Goal: Information Seeking & Learning: Find specific fact

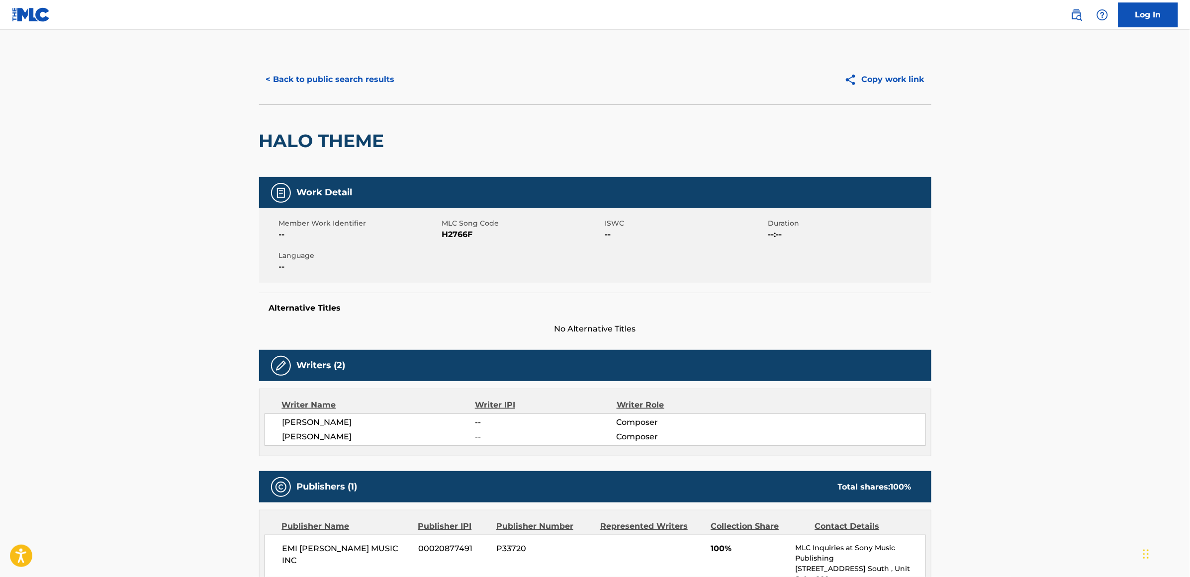
click at [329, 80] on button "< Back to public search results" at bounding box center [330, 79] width 143 height 25
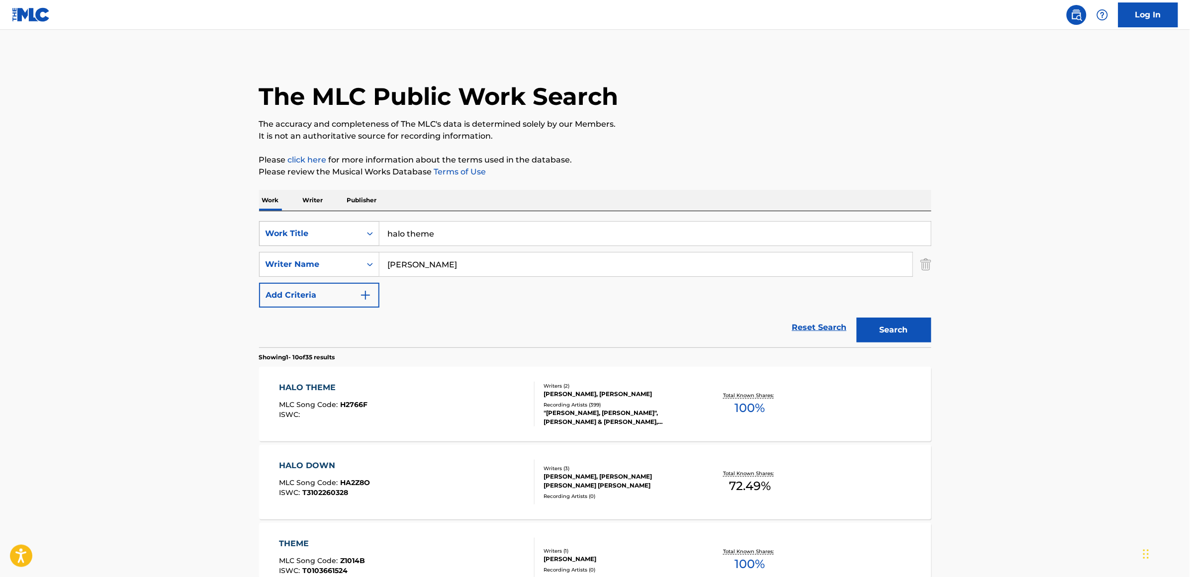
drag, startPoint x: 447, startPoint y: 237, endPoint x: 357, endPoint y: 245, distance: 89.8
click at [357, 245] on div "SearchWithCriteria11cff4b6-d173-4c8a-95a1-df4f2153eaf8 Work Title halo theme" at bounding box center [595, 233] width 672 height 25
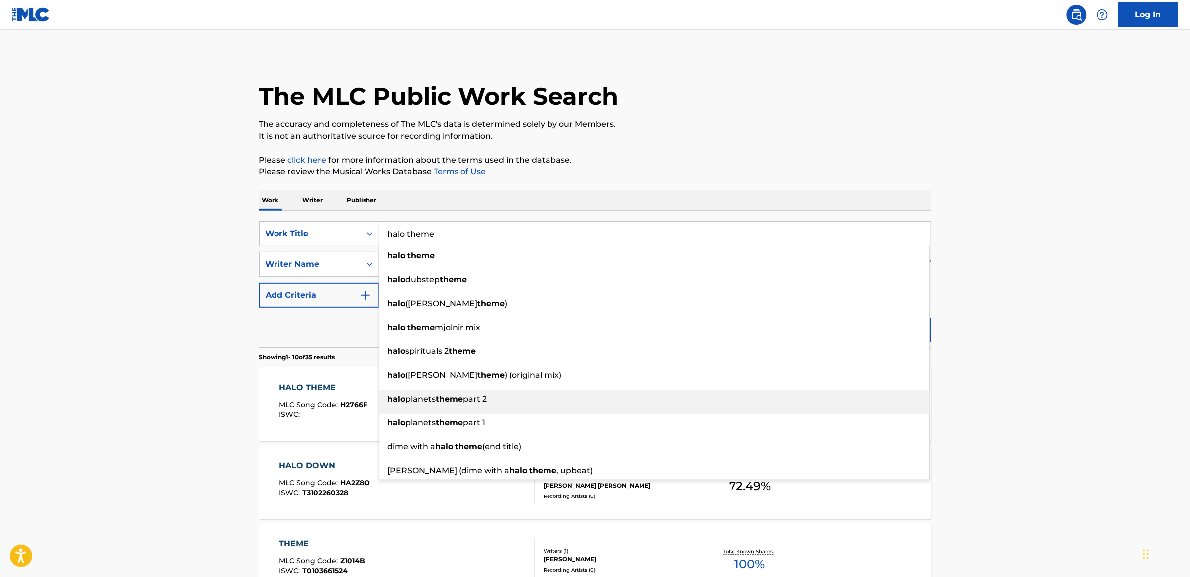
drag, startPoint x: 412, startPoint y: 394, endPoint x: 417, endPoint y: 395, distance: 5.1
click at [413, 395] on span "planets" at bounding box center [421, 398] width 30 height 9
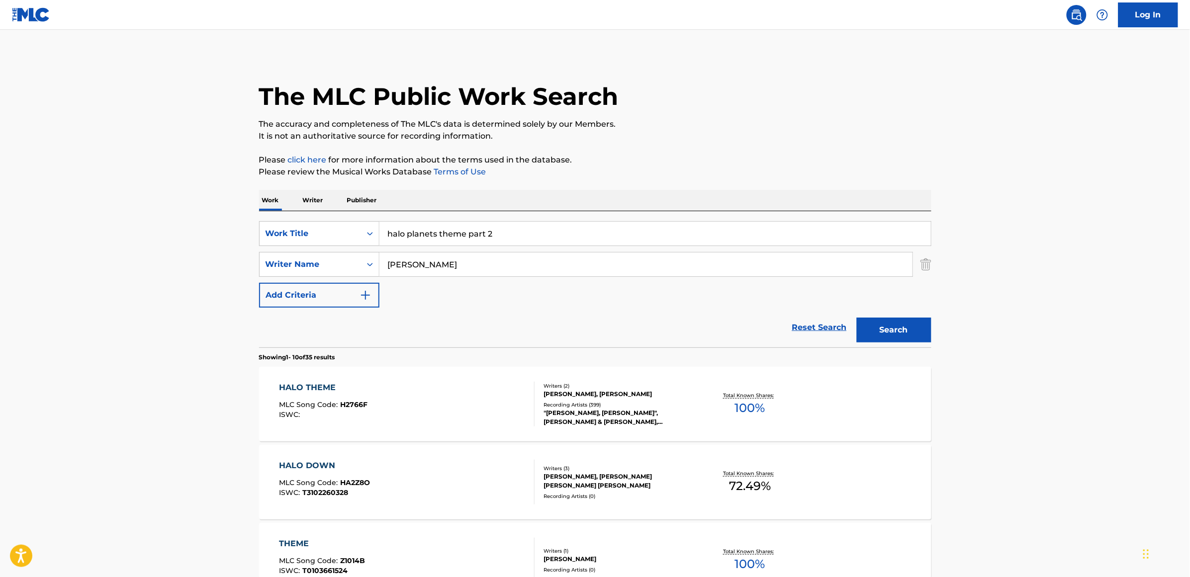
click at [878, 336] on button "Search" at bounding box center [894, 330] width 75 height 25
drag, startPoint x: 469, startPoint y: 230, endPoint x: 362, endPoint y: 229, distance: 106.9
click at [362, 229] on div "SearchWithCriteria11cff4b6-d173-4c8a-95a1-df4f2153eaf8 Work Title halo planets …" at bounding box center [595, 233] width 672 height 25
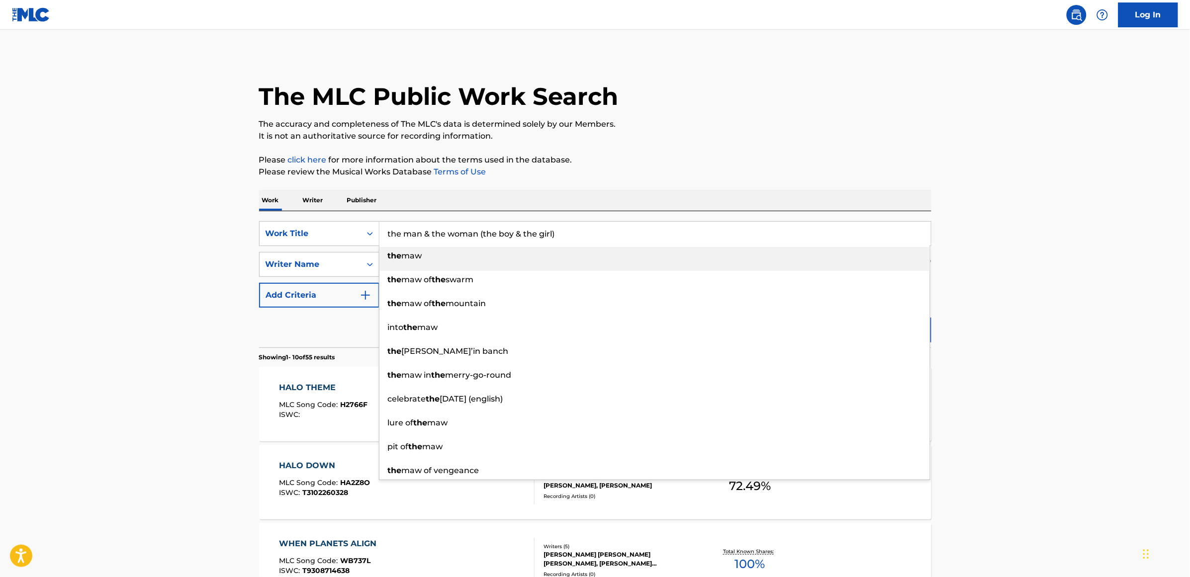
click at [399, 247] on div "the maw" at bounding box center [654, 256] width 551 height 18
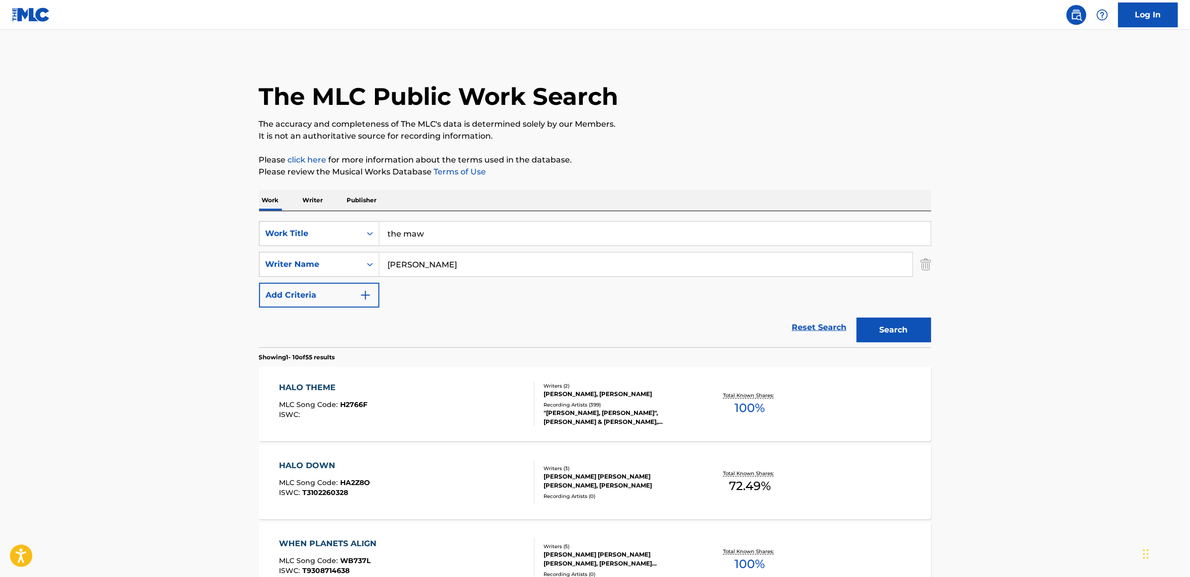
click at [889, 326] on button "Search" at bounding box center [894, 330] width 75 height 25
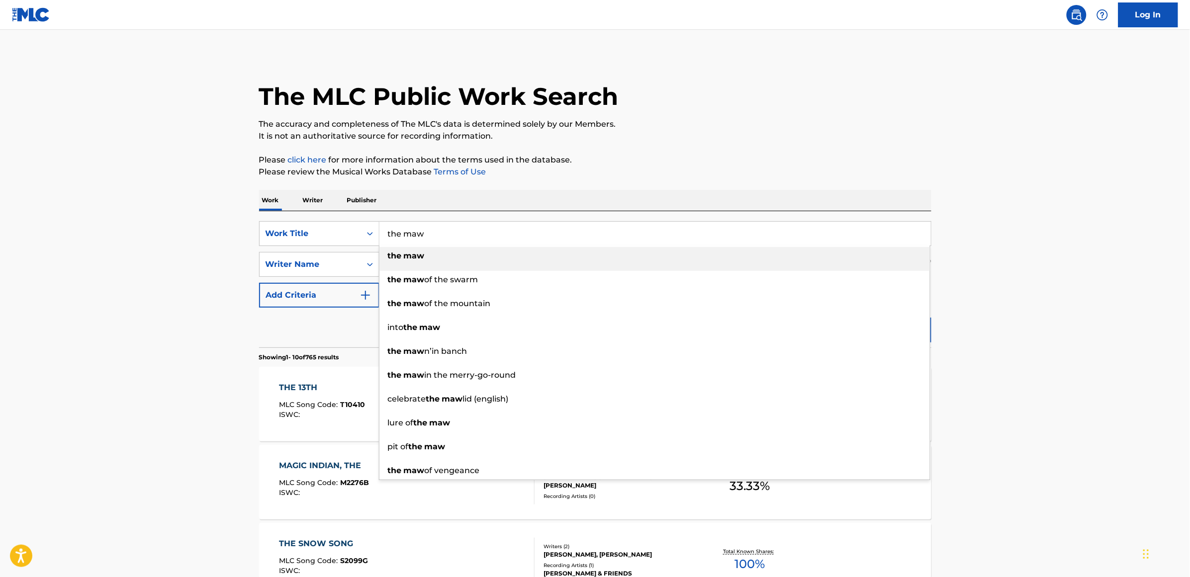
drag, startPoint x: 401, startPoint y: 234, endPoint x: 383, endPoint y: 235, distance: 17.4
click at [383, 235] on input "the maw" at bounding box center [655, 234] width 552 height 24
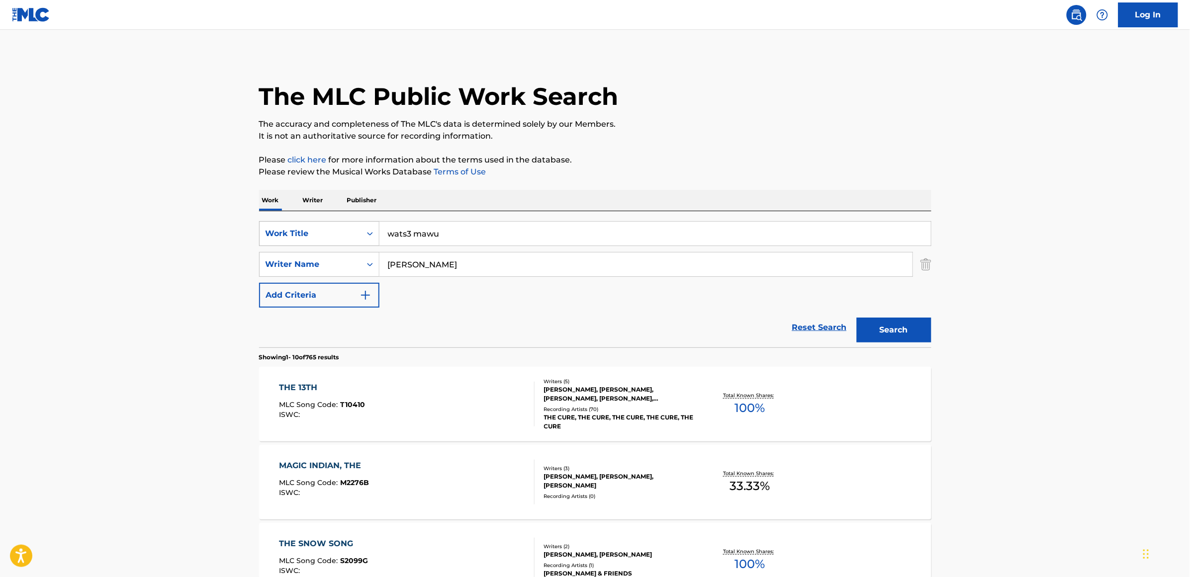
drag, startPoint x: 440, startPoint y: 237, endPoint x: 312, endPoint y: 242, distance: 128.4
click at [312, 242] on div "SearchWithCriteria11cff4b6-d173-4c8a-95a1-df4f2153eaf8 Work Title wats3 mawu" at bounding box center [595, 233] width 672 height 25
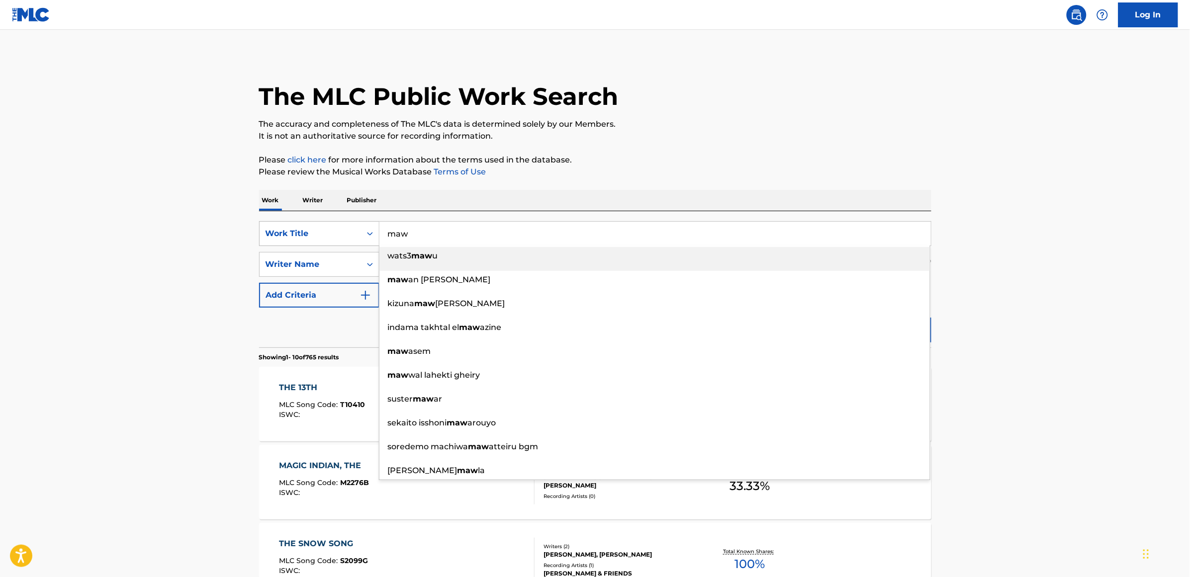
type input "maw"
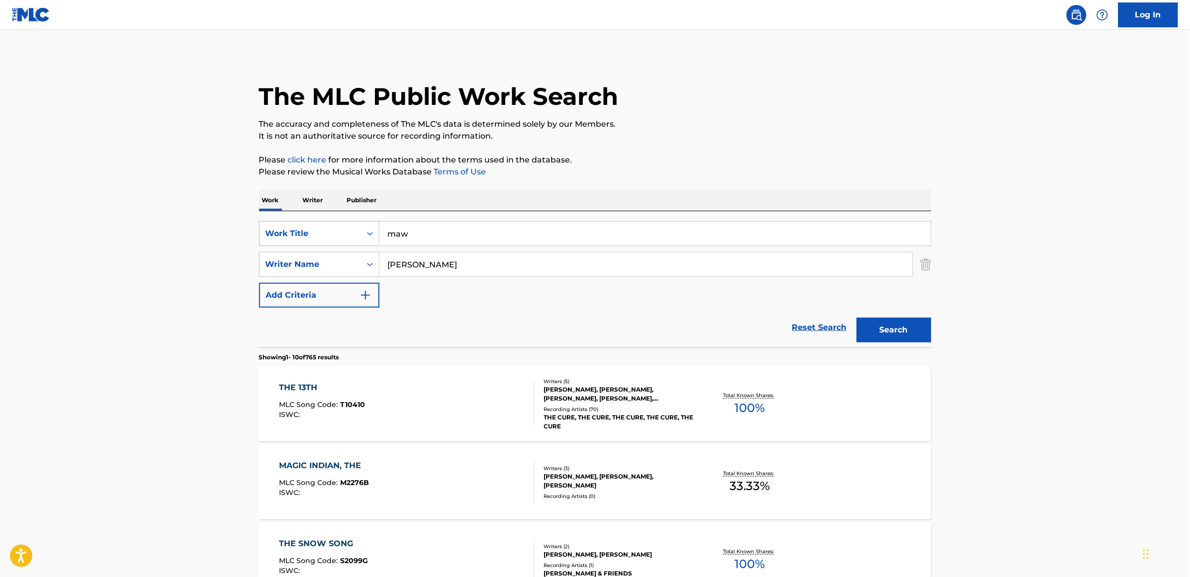
click at [857, 318] on button "Search" at bounding box center [894, 330] width 75 height 25
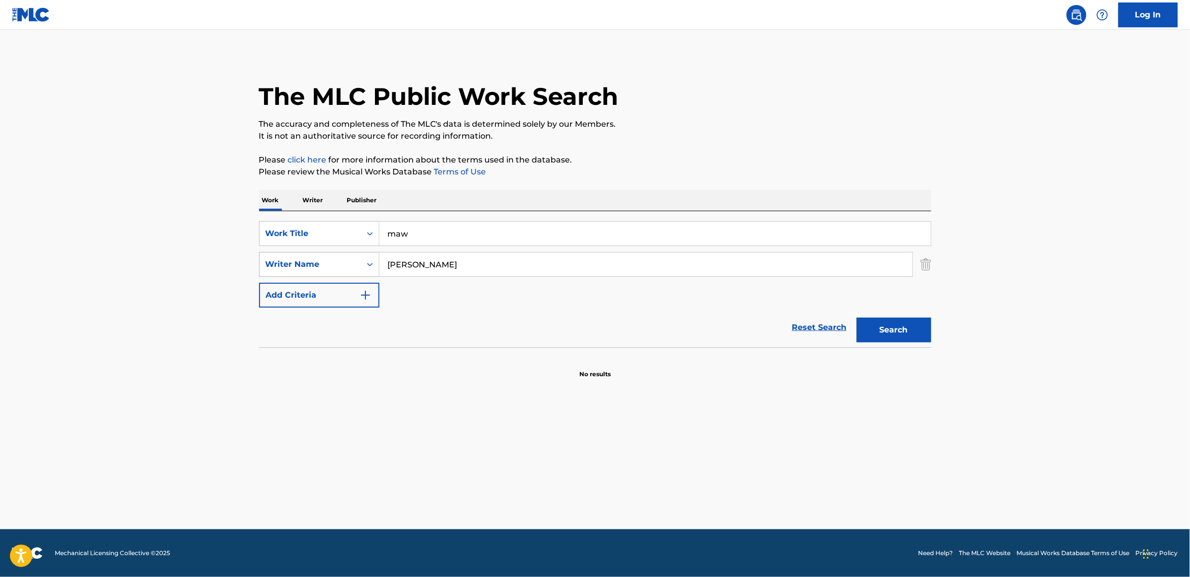
drag, startPoint x: 454, startPoint y: 272, endPoint x: 348, endPoint y: 260, distance: 106.1
click at [348, 260] on div "SearchWithCriteriae573fda0-feb2-4db6-89c9-8e235aa3fc24 Writer Name [PERSON_NAME]" at bounding box center [595, 264] width 672 height 25
type input "[PERSON_NAME]"
click at [857, 318] on button "Search" at bounding box center [894, 330] width 75 height 25
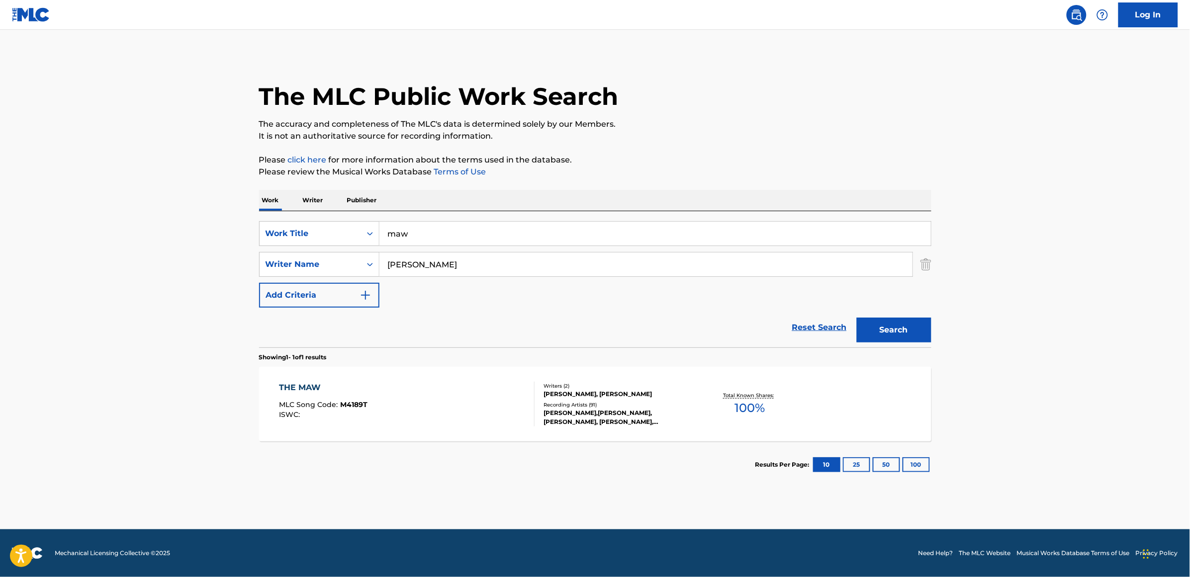
click at [290, 391] on div "THE MAW" at bounding box center [323, 388] width 89 height 12
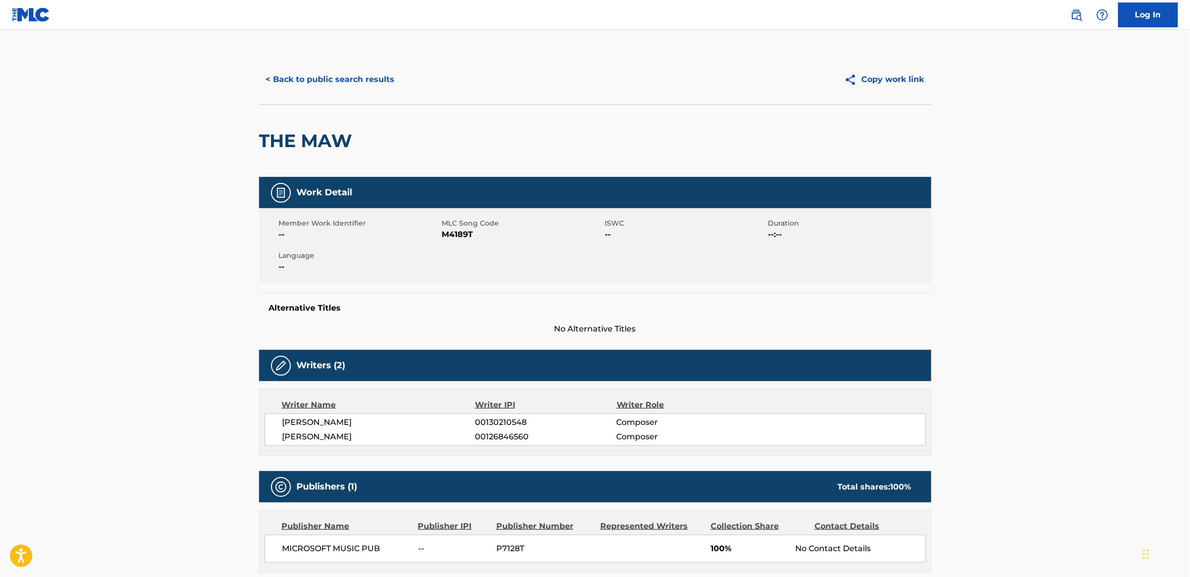
scroll to position [187, 0]
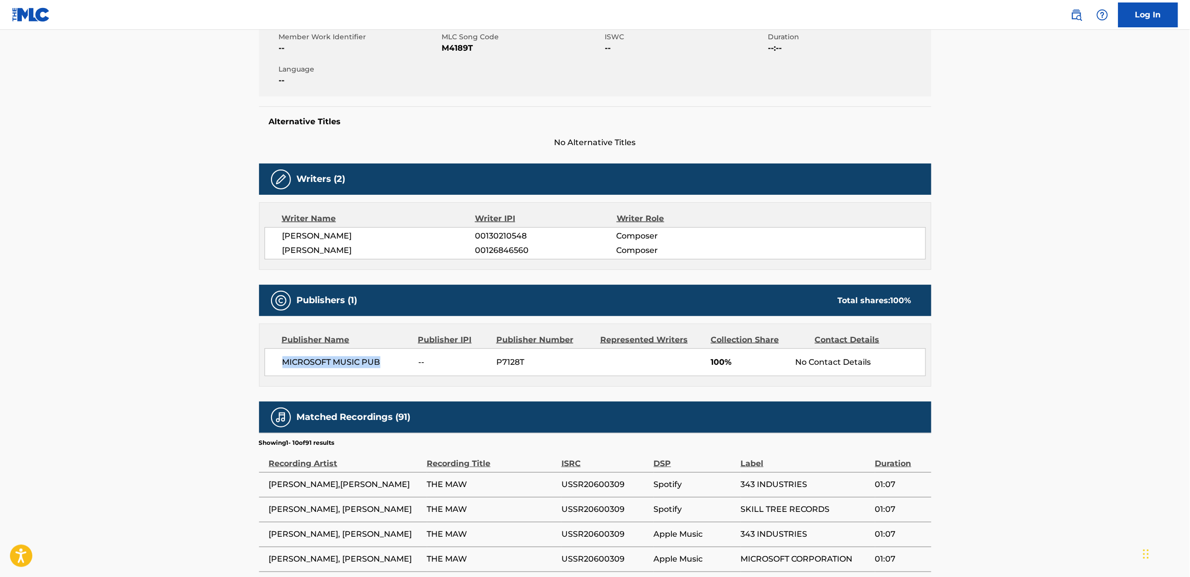
drag, startPoint x: 388, startPoint y: 363, endPoint x: 278, endPoint y: 352, distance: 111.0
click at [278, 352] on div "MICROSOFT MUSIC PUB -- P7128T 100% No Contact Details" at bounding box center [596, 363] width 662 height 28
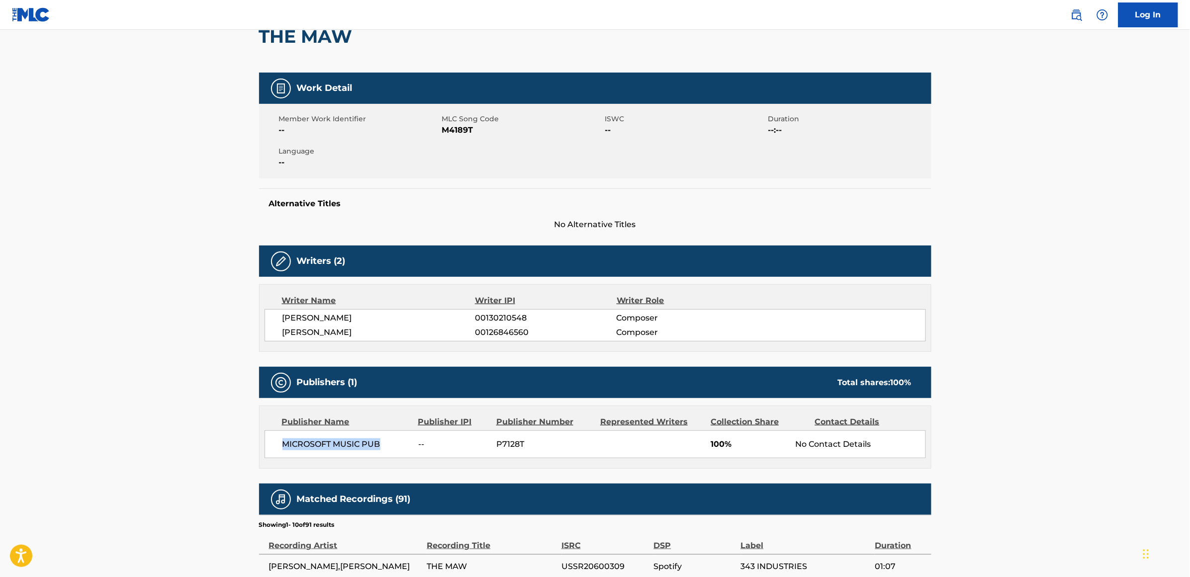
scroll to position [0, 0]
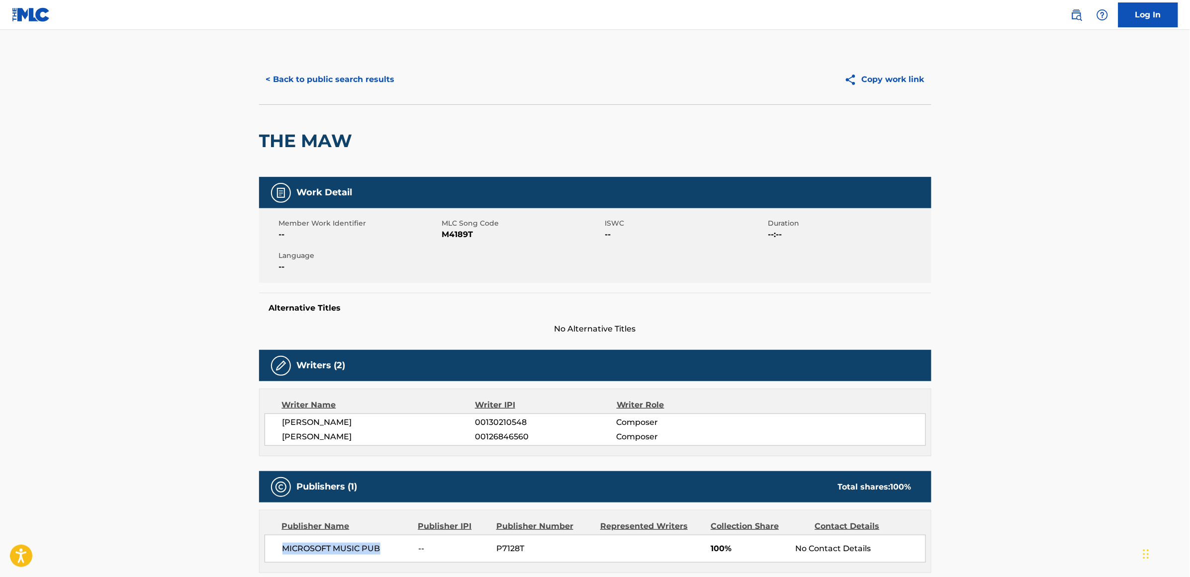
click at [363, 79] on button "< Back to public search results" at bounding box center [330, 79] width 143 height 25
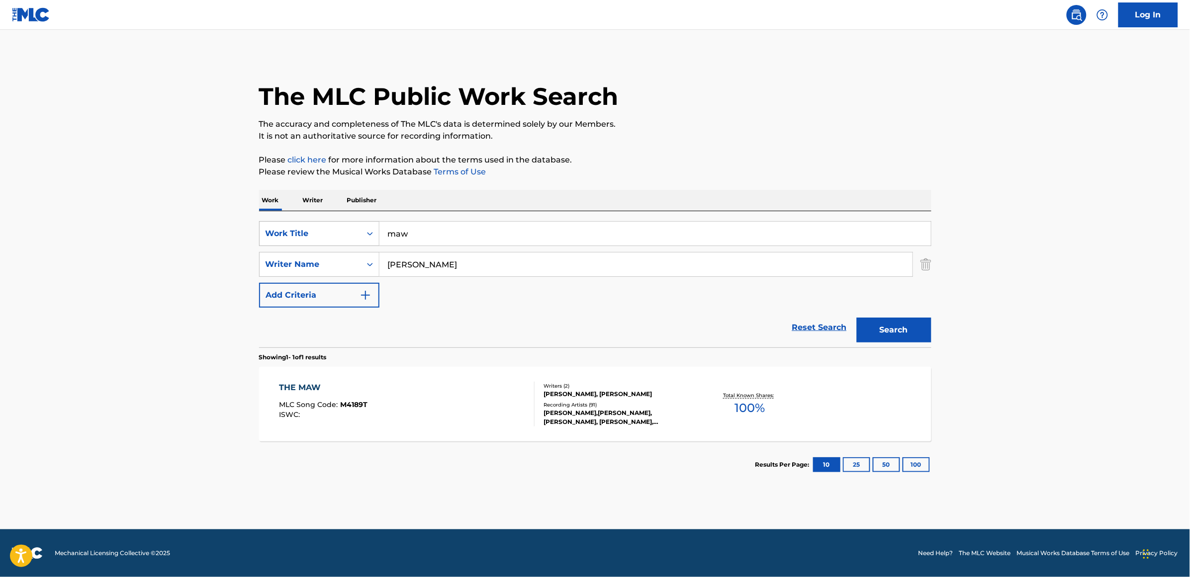
drag, startPoint x: 446, startPoint y: 234, endPoint x: 354, endPoint y: 230, distance: 91.6
click at [354, 230] on div "SearchWithCriteria11cff4b6-d173-4c8a-95a1-df4f2153eaf8 Work Title maw" at bounding box center [595, 233] width 672 height 25
type input "enough dead horses"
click at [857, 318] on button "Search" at bounding box center [894, 330] width 75 height 25
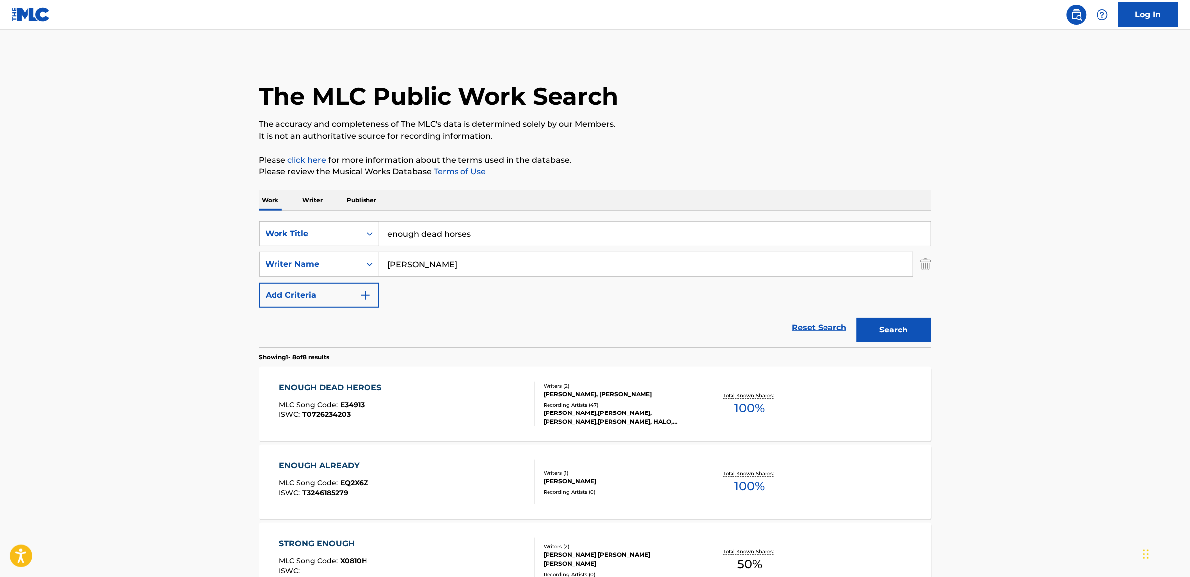
click at [356, 388] on div "ENOUGH DEAD HEROES" at bounding box center [332, 388] width 107 height 12
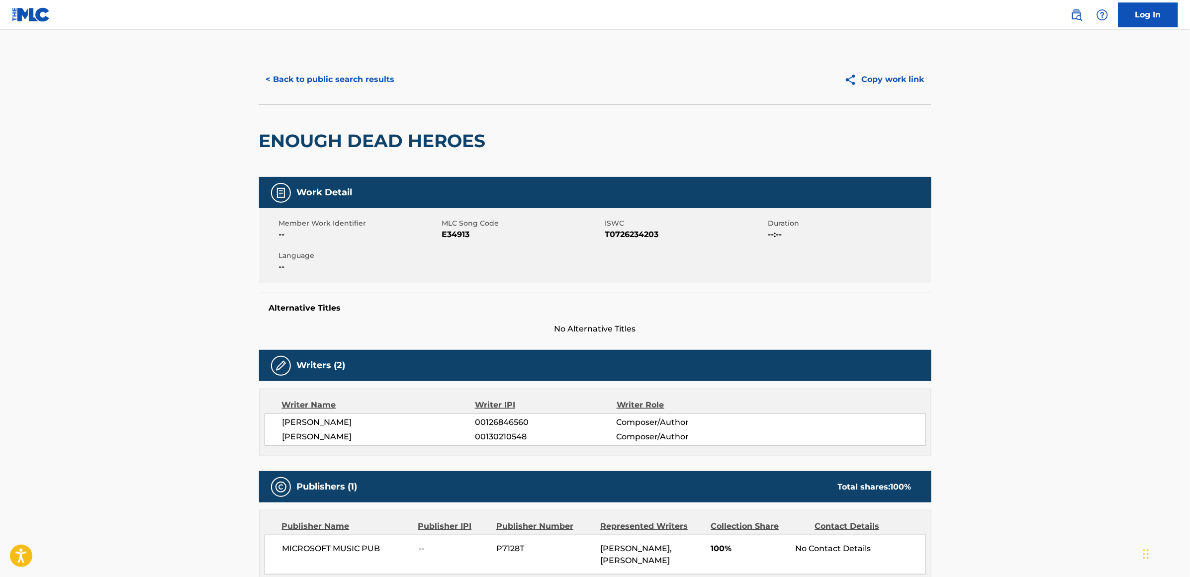
drag, startPoint x: 347, startPoint y: 84, endPoint x: 352, endPoint y: 83, distance: 5.1
click at [347, 83] on button "< Back to public search results" at bounding box center [330, 79] width 143 height 25
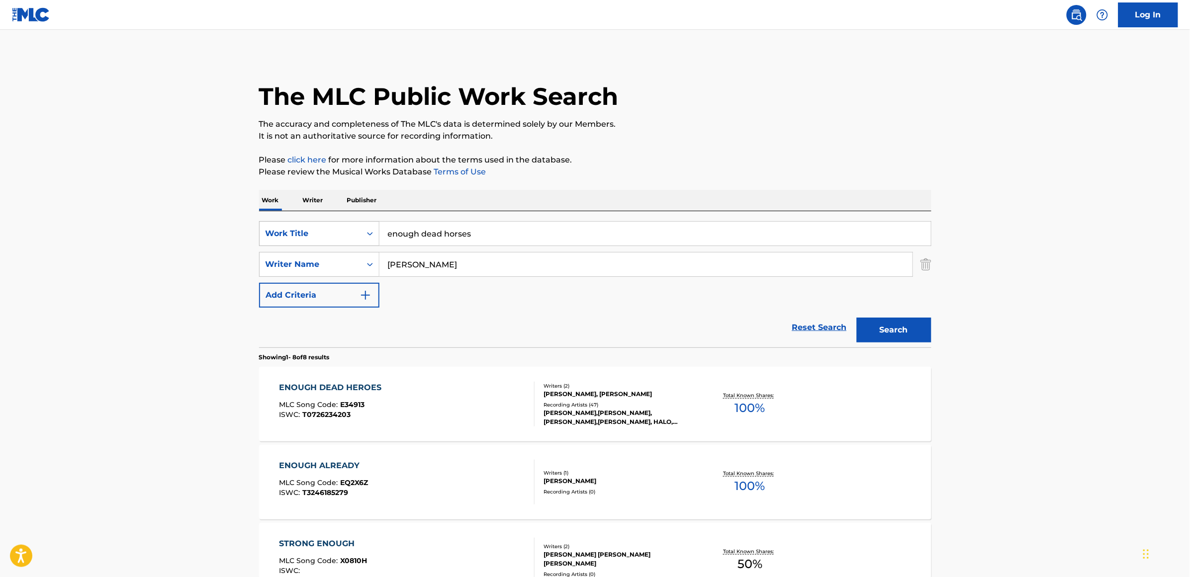
drag, startPoint x: 466, startPoint y: 231, endPoint x: 359, endPoint y: 227, distance: 107.0
click at [359, 227] on div "SearchWithCriteria11cff4b6-d173-4c8a-95a1-df4f2153eaf8 Work Title enough dead h…" at bounding box center [595, 233] width 672 height 25
type input "pointed gun"
click at [887, 329] on button "Search" at bounding box center [894, 330] width 75 height 25
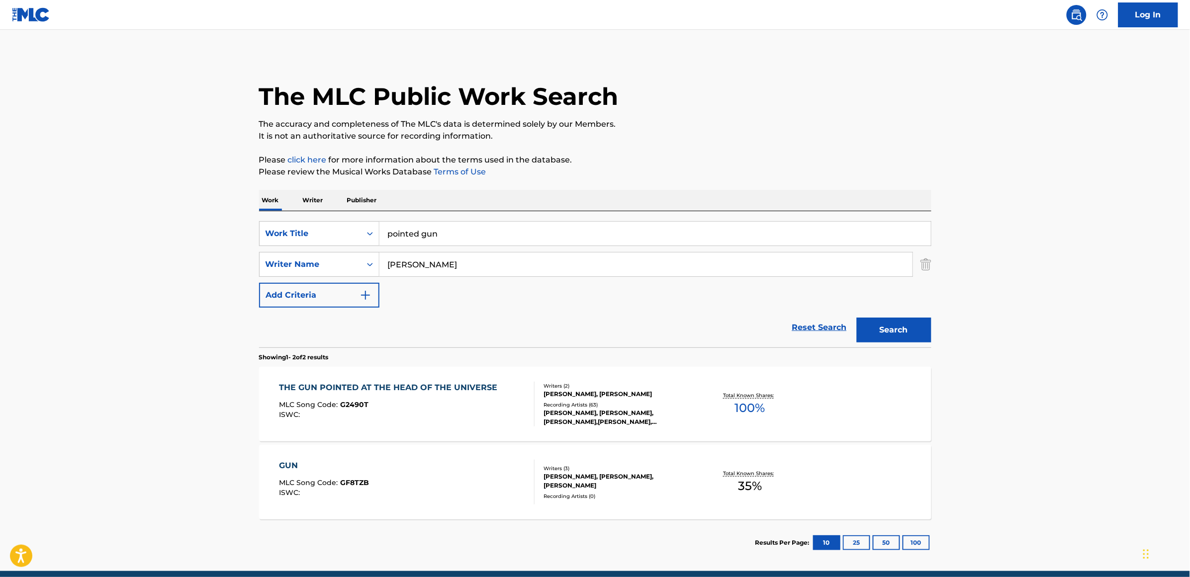
click at [410, 385] on div "THE GUN POINTED AT THE HEAD OF THE UNIVERSE" at bounding box center [390, 388] width 223 height 12
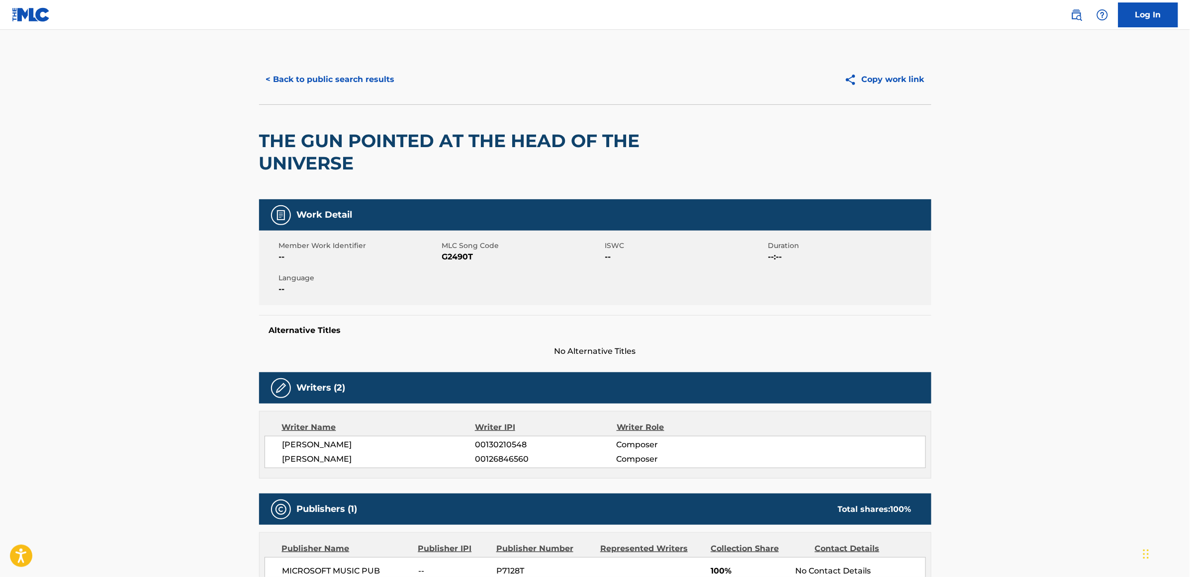
click at [361, 323] on div "Alternative Titles No Alternative Titles" at bounding box center [595, 336] width 672 height 42
click at [337, 73] on button "< Back to public search results" at bounding box center [330, 79] width 143 height 25
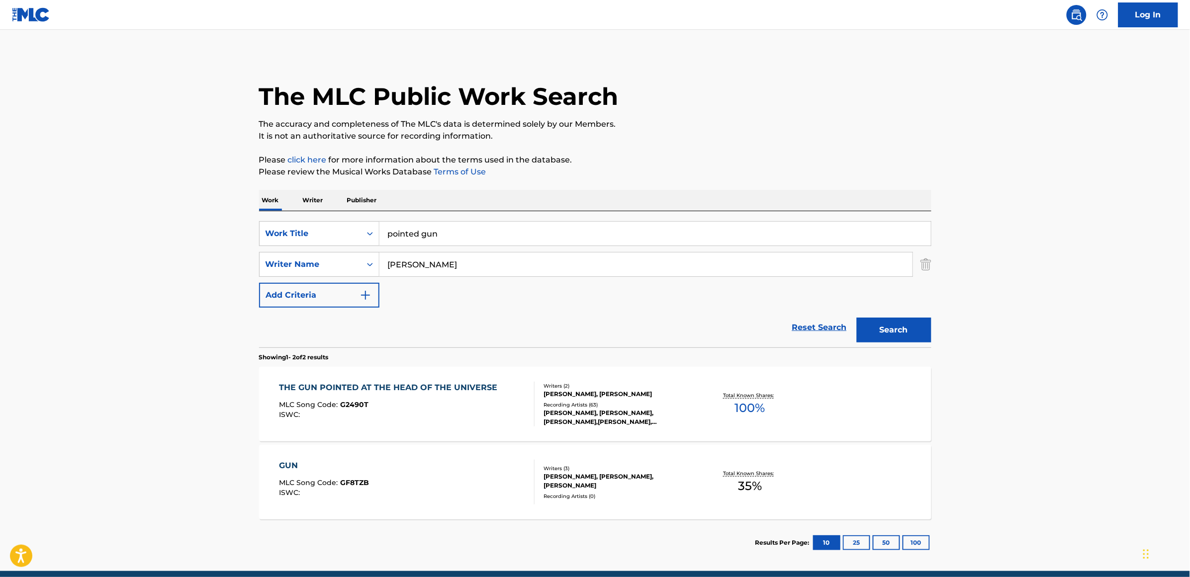
click at [433, 232] on input "pointed gun" at bounding box center [655, 234] width 552 height 24
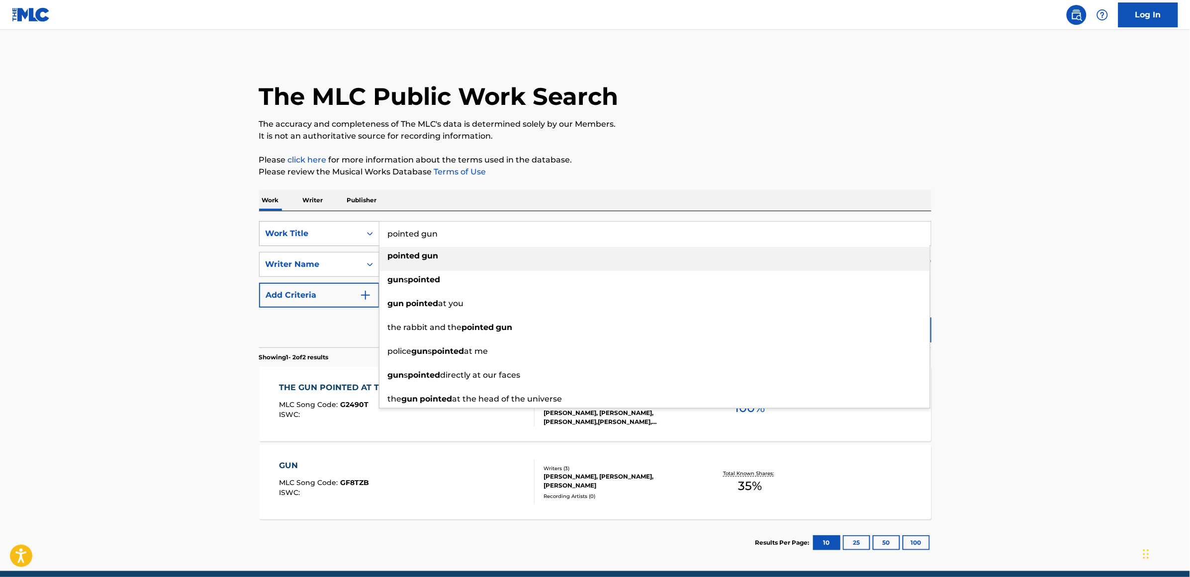
drag, startPoint x: 450, startPoint y: 234, endPoint x: 335, endPoint y: 236, distance: 115.4
click at [336, 236] on div "SearchWithCriteria11cff4b6-d173-4c8a-95a1-df4f2153eaf8 Work Title pointed gun p…" at bounding box center [595, 233] width 672 height 25
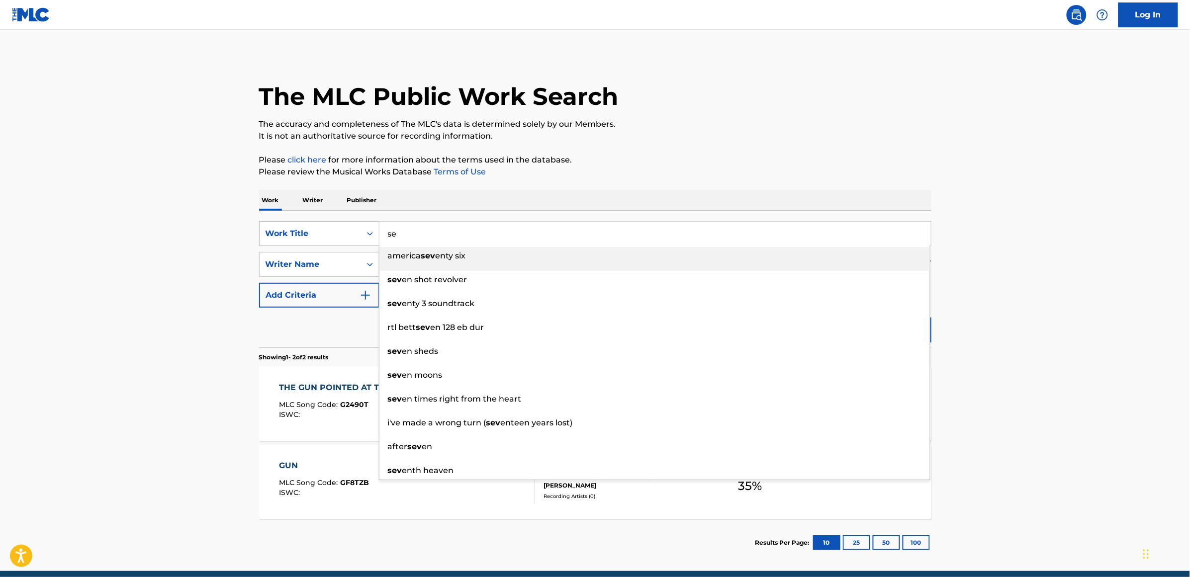
type input "s"
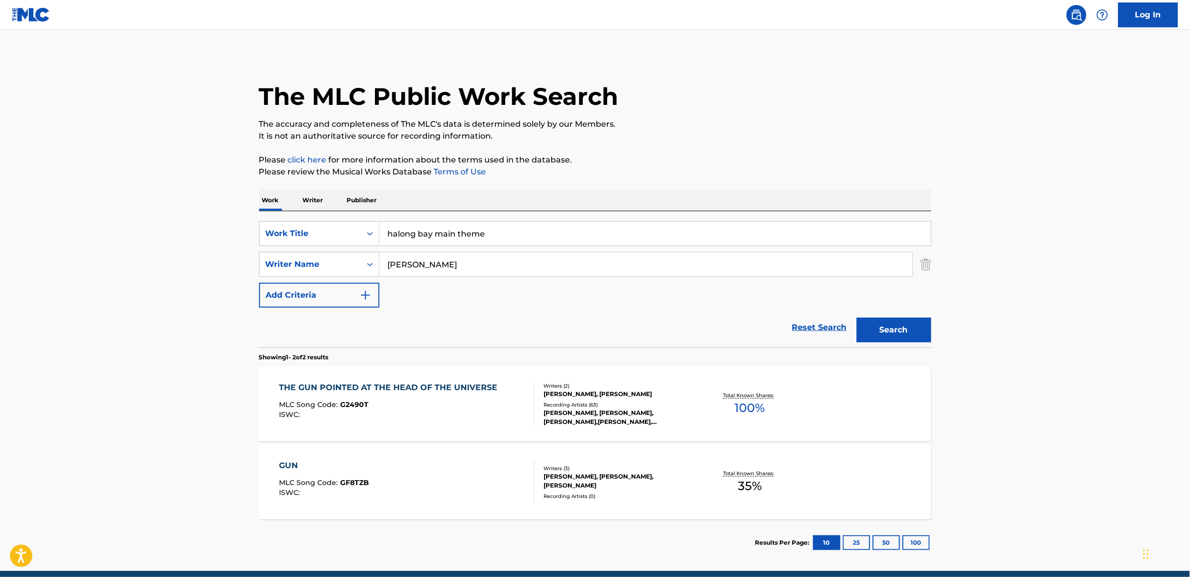
click at [425, 235] on input "halong bay main theme" at bounding box center [655, 234] width 552 height 24
click at [413, 238] on input "halong main theme" at bounding box center [655, 234] width 552 height 24
click at [474, 234] on input "halo main theme" at bounding box center [655, 234] width 552 height 24
type input "halo main theme"
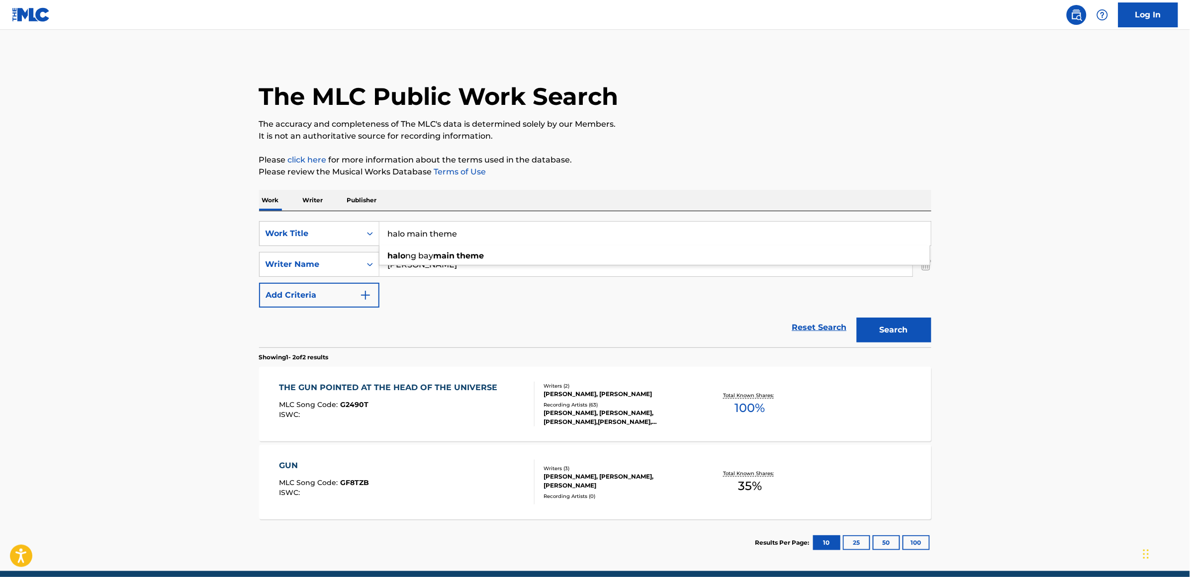
click at [857, 318] on button "Search" at bounding box center [894, 330] width 75 height 25
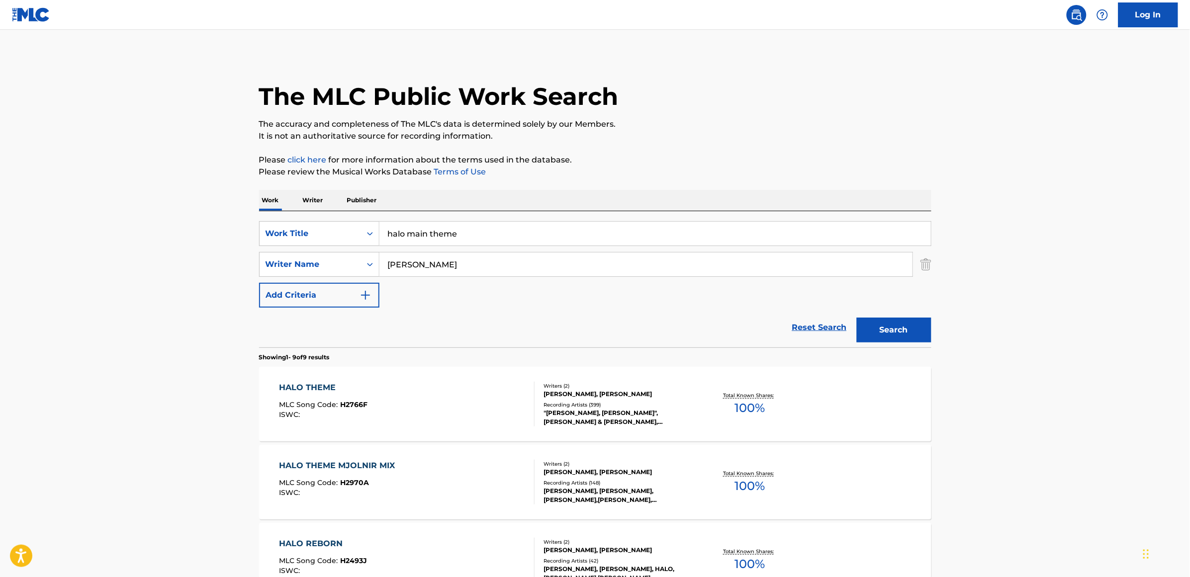
click at [319, 388] on div "HALO THEME" at bounding box center [323, 388] width 89 height 12
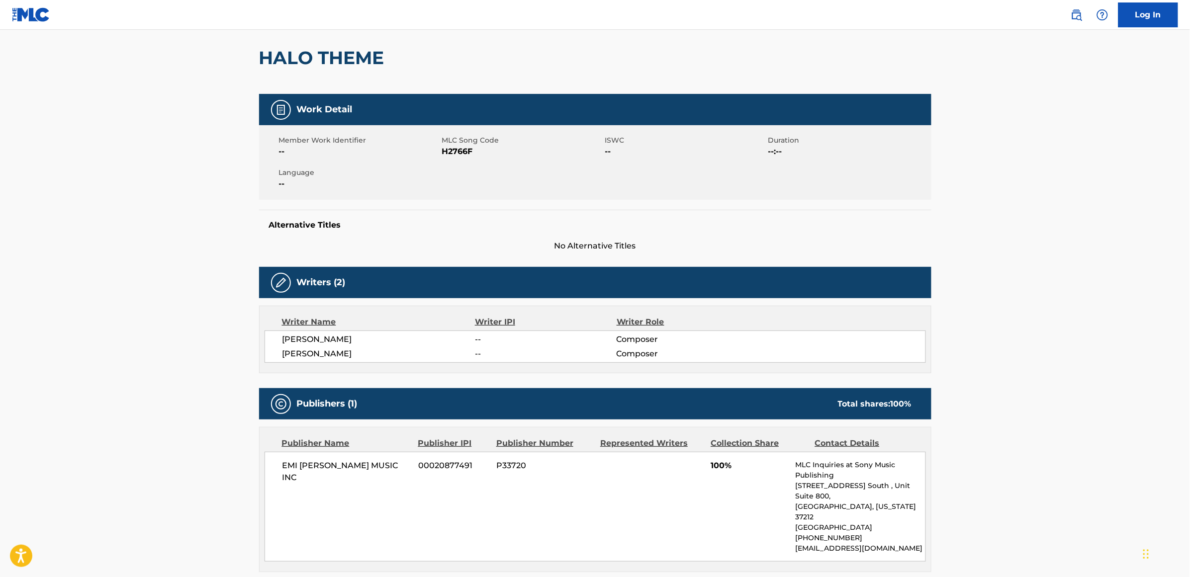
scroll to position [124, 0]
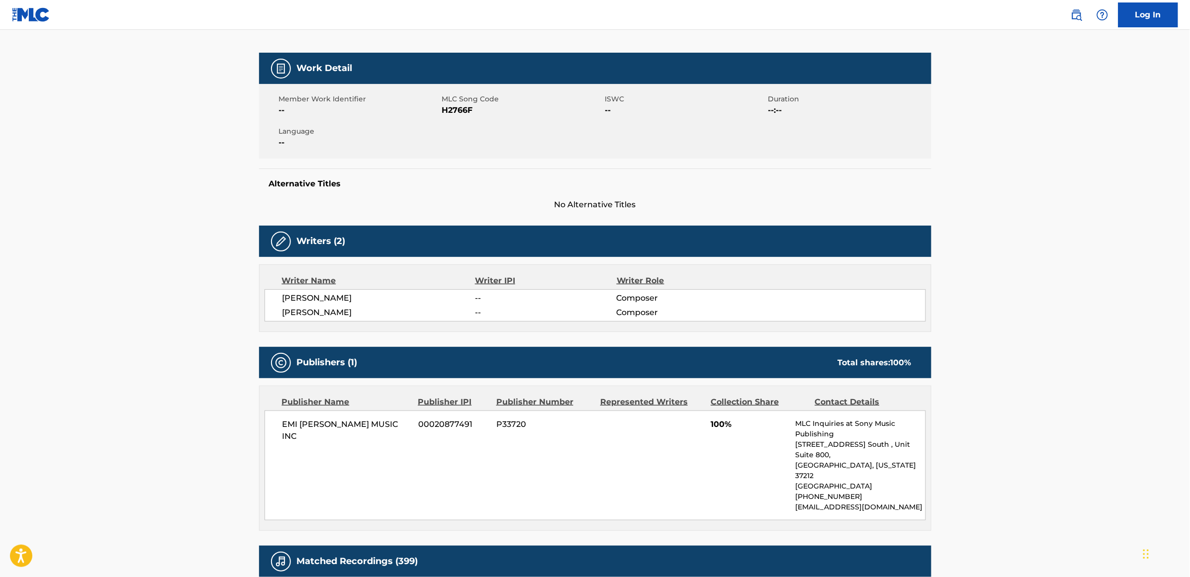
click at [382, 428] on span "EMI [PERSON_NAME] MUSIC INC" at bounding box center [347, 431] width 129 height 24
click at [886, 502] on p "[EMAIL_ADDRESS][DOMAIN_NAME]" at bounding box center [860, 507] width 130 height 10
drag, startPoint x: 379, startPoint y: 424, endPoint x: 283, endPoint y: 433, distance: 96.5
click at [283, 433] on div "EMI [PERSON_NAME] MUSIC INC 00020877491 P33720 100% MLC Inquiries at Sony Music…" at bounding box center [596, 466] width 662 height 110
click at [292, 433] on div "EMI [PERSON_NAME] MUSIC INC 00020877491 P33720 100% MLC Inquiries at Sony Music…" at bounding box center [596, 466] width 662 height 110
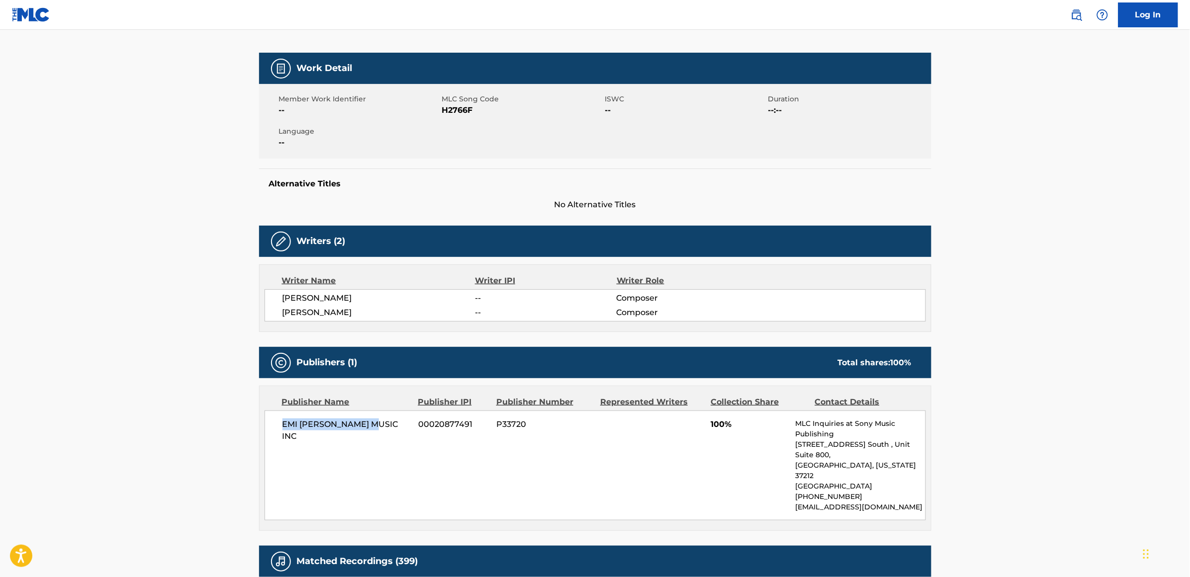
drag, startPoint x: 384, startPoint y: 428, endPoint x: 277, endPoint y: 428, distance: 107.4
click at [274, 428] on div "EMI [PERSON_NAME] MUSIC INC 00020877491 P33720 100% MLC Inquiries at Sony Music…" at bounding box center [596, 466] width 662 height 110
click at [314, 429] on span "EMI [PERSON_NAME] MUSIC INC" at bounding box center [347, 431] width 129 height 24
drag, startPoint x: 366, startPoint y: 424, endPoint x: 272, endPoint y: 424, distance: 94.5
click at [272, 424] on div "EMI [PERSON_NAME] MUSIC INC 00020877491 P33720 100% MLC Inquiries at Sony Music…" at bounding box center [596, 466] width 662 height 110
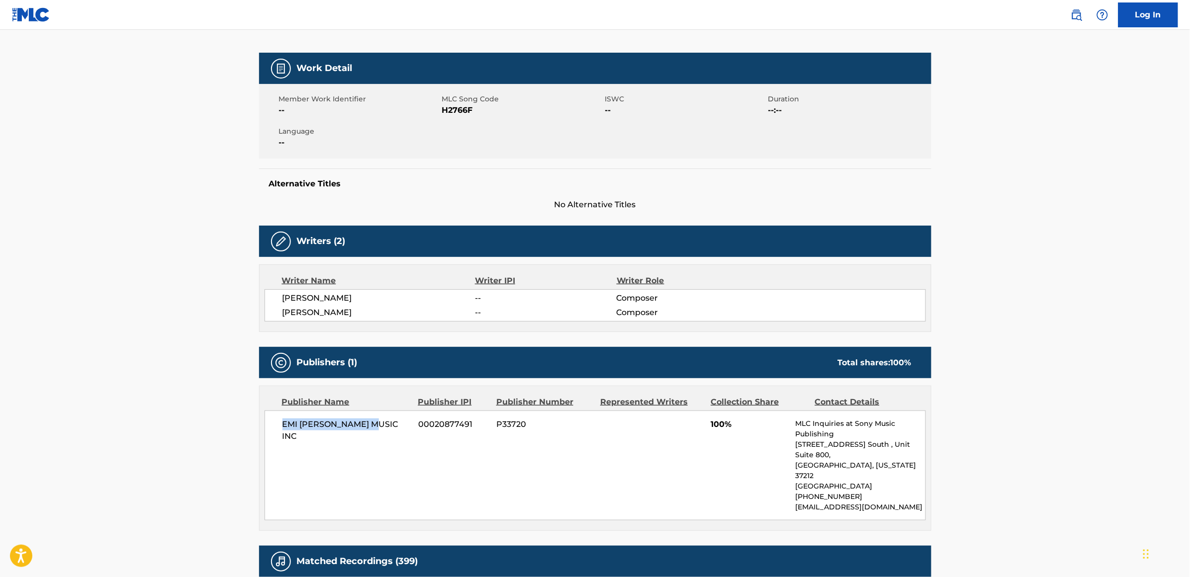
click at [327, 427] on span "EMI [PERSON_NAME] MUSIC INC" at bounding box center [347, 431] width 129 height 24
drag, startPoint x: 369, startPoint y: 424, endPoint x: 284, endPoint y: 424, distance: 84.6
click at [284, 424] on span "EMI [PERSON_NAME] MUSIC INC" at bounding box center [347, 431] width 129 height 24
click at [341, 424] on span "EMI [PERSON_NAME] MUSIC INC" at bounding box center [347, 431] width 129 height 24
drag, startPoint x: 372, startPoint y: 428, endPoint x: 284, endPoint y: 431, distance: 87.6
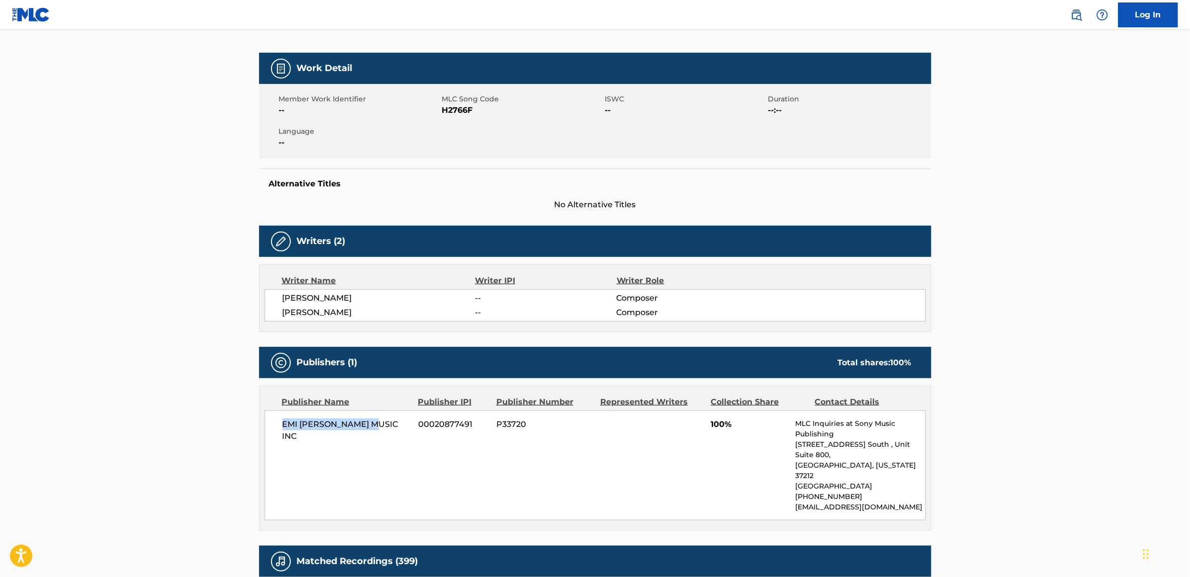
click at [284, 431] on span "EMI [PERSON_NAME] MUSIC INC" at bounding box center [347, 431] width 129 height 24
click at [379, 443] on div "EMI [PERSON_NAME] MUSIC INC 00020877491 P33720 100% MLC Inquiries at Sony Music…" at bounding box center [596, 466] width 662 height 110
click at [347, 445] on div "EMI [PERSON_NAME] MUSIC INC 00020877491 P33720 100% MLC Inquiries at Sony Music…" at bounding box center [596, 466] width 662 height 110
click at [556, 431] on span "P33720" at bounding box center [544, 425] width 96 height 12
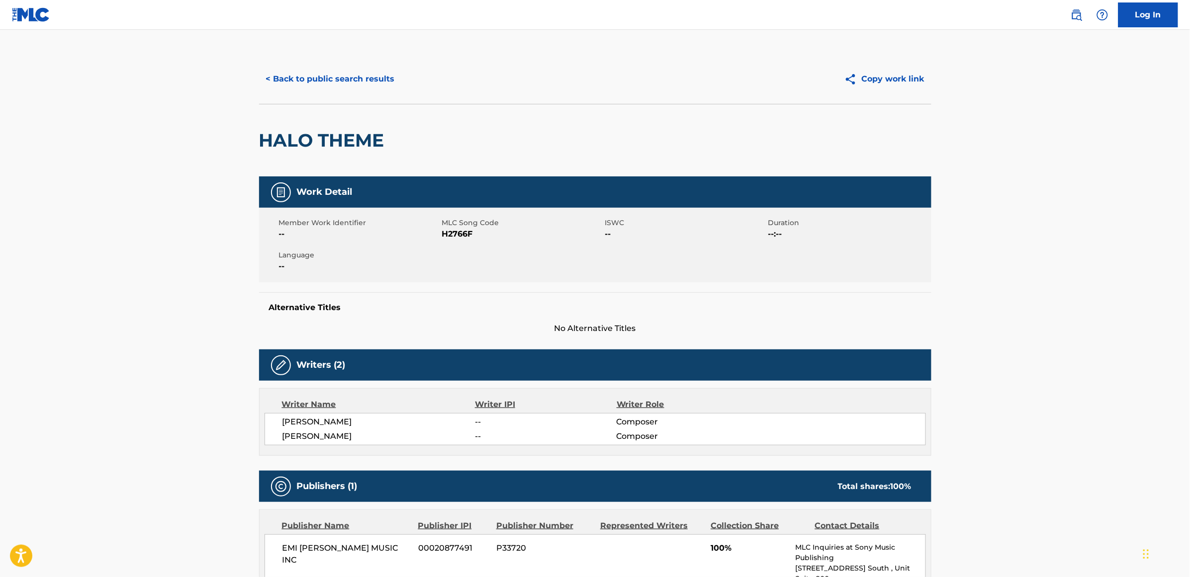
scroll to position [0, 0]
click at [287, 81] on button "< Back to public search results" at bounding box center [330, 79] width 143 height 25
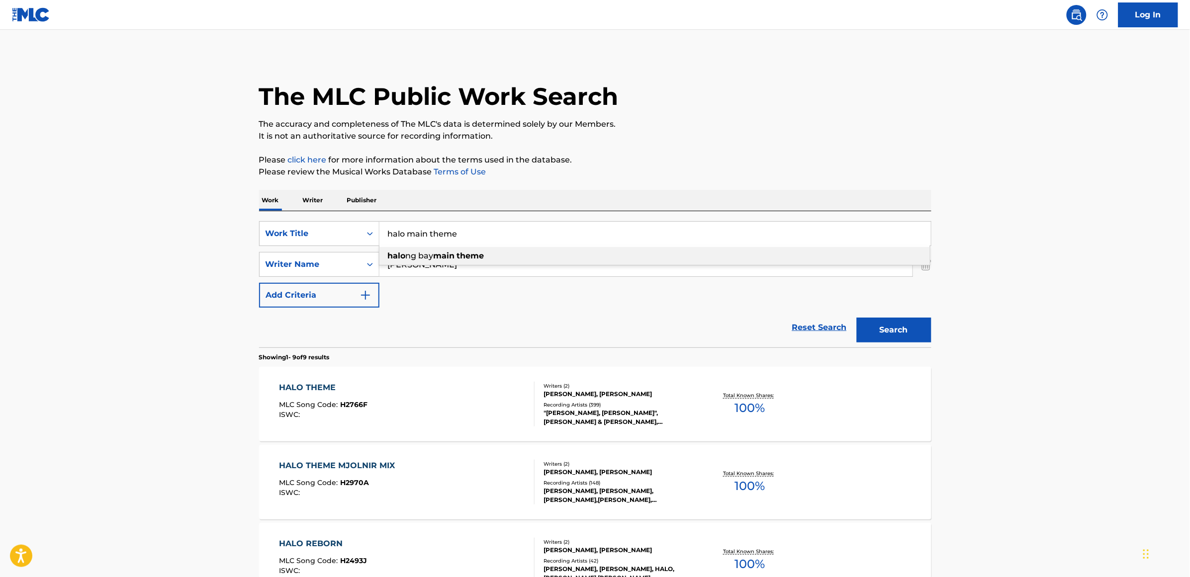
drag, startPoint x: 406, startPoint y: 234, endPoint x: 520, endPoint y: 239, distance: 114.0
click at [520, 239] on input "halo main theme" at bounding box center [655, 234] width 552 height 24
type input "halo of light"
click at [857, 318] on button "Search" at bounding box center [894, 330] width 75 height 25
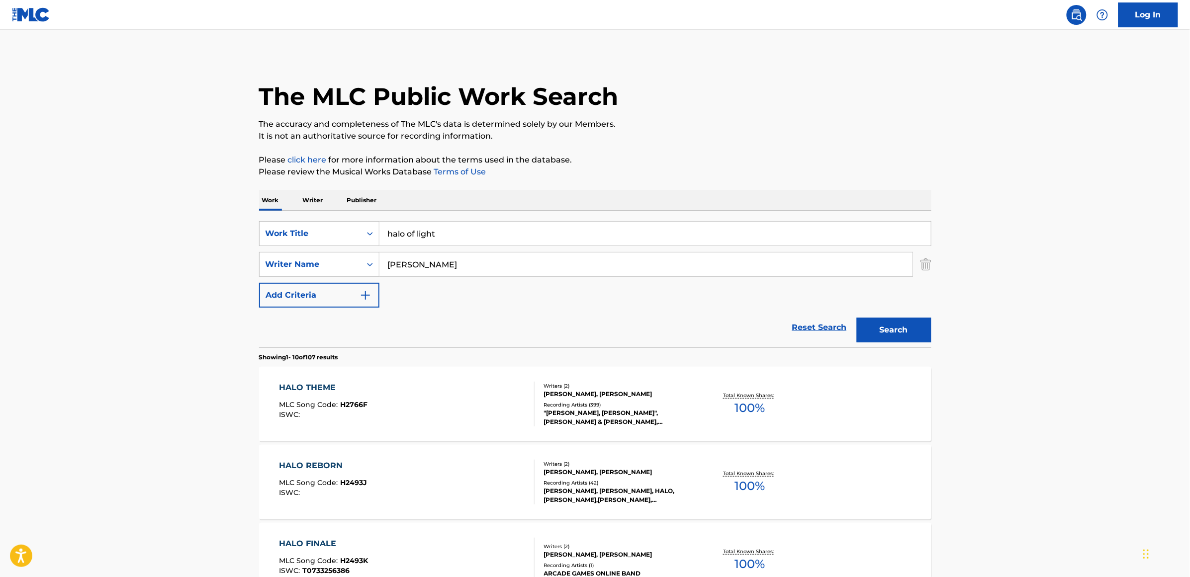
click at [323, 468] on div "HALO REBORN" at bounding box center [323, 466] width 88 height 12
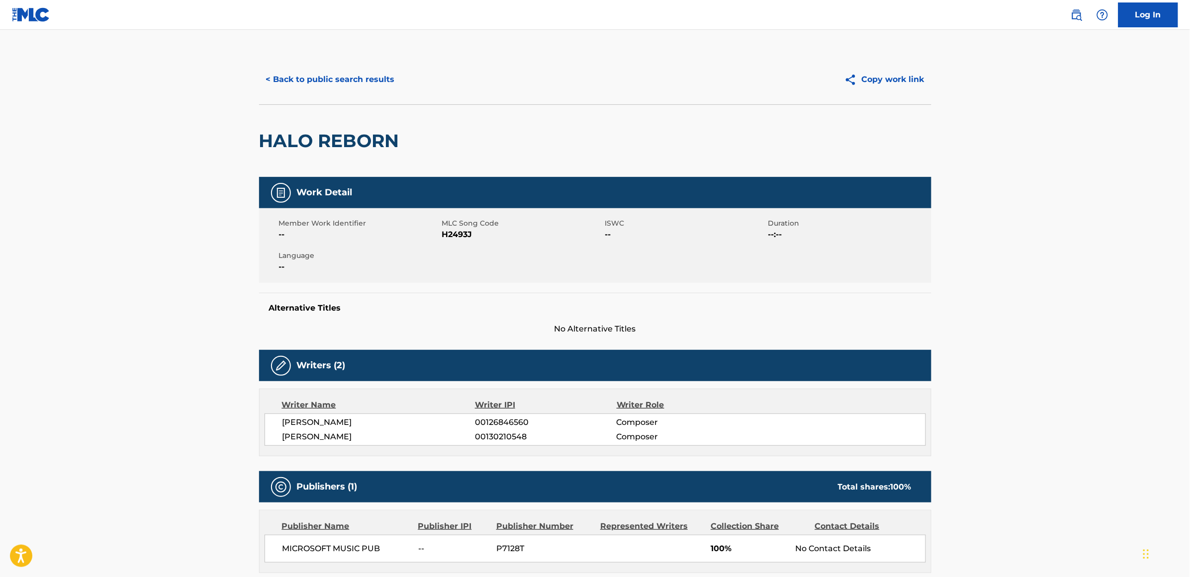
scroll to position [187, 0]
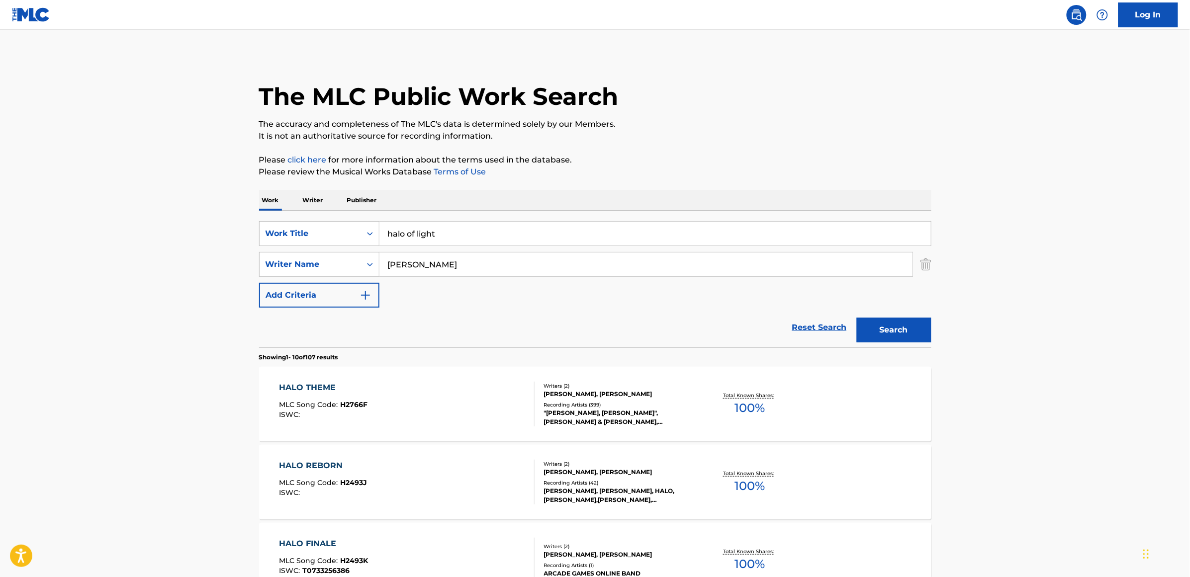
click at [322, 538] on div "HALO FINALE" at bounding box center [323, 544] width 89 height 12
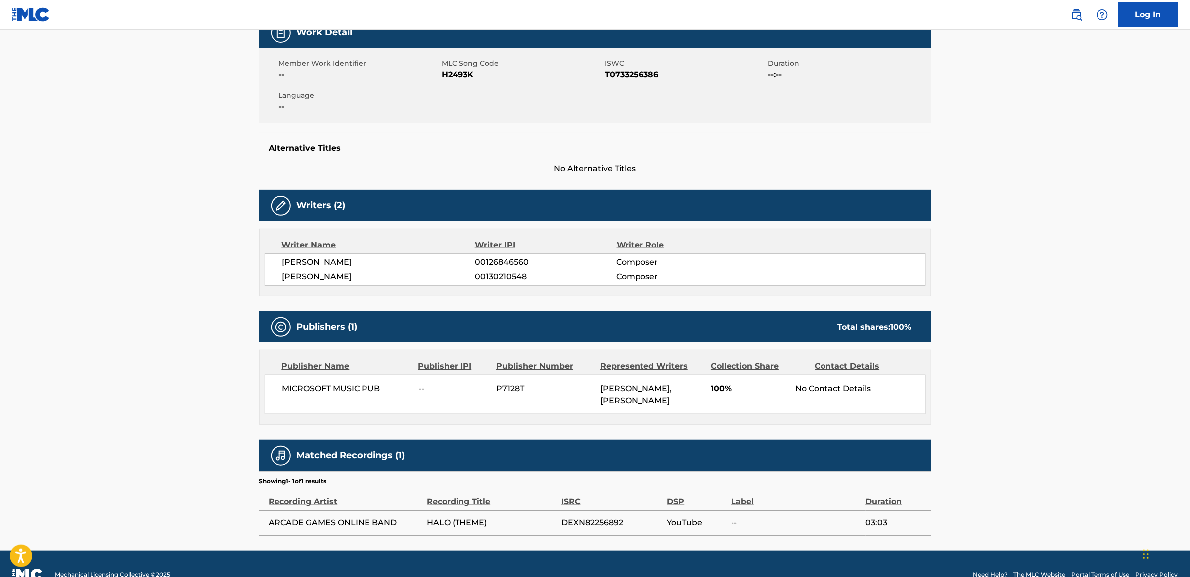
scroll to position [182, 0]
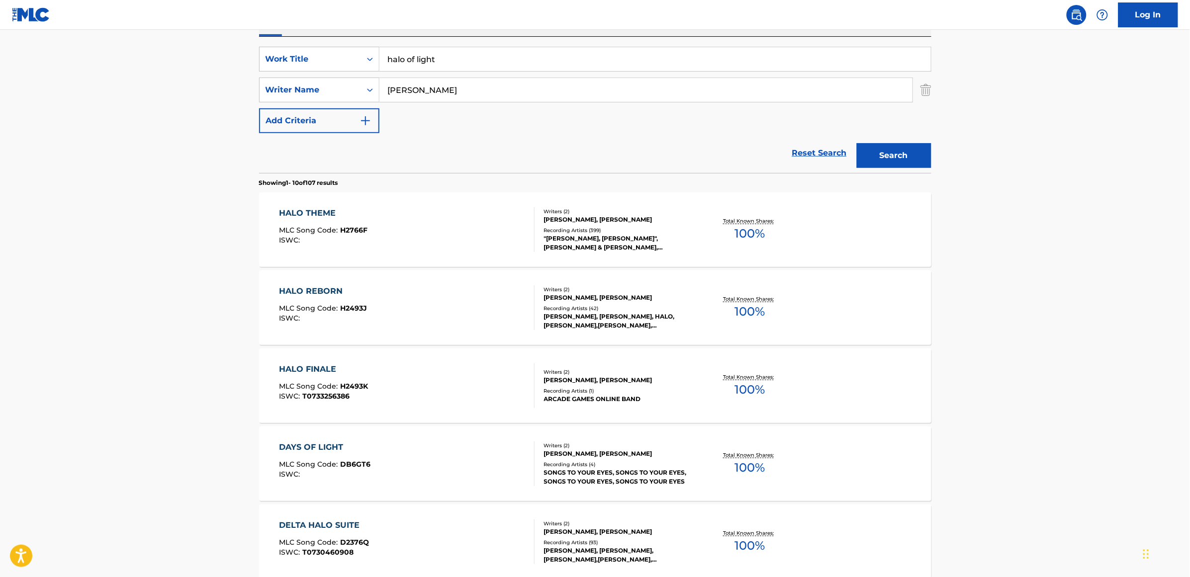
scroll to position [187, 0]
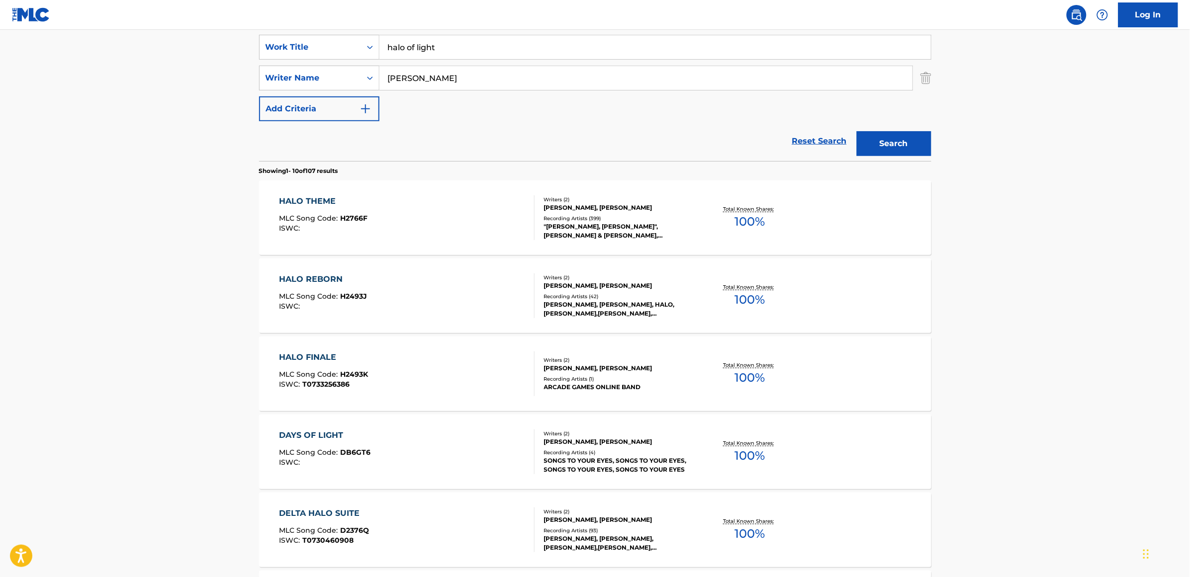
click at [304, 429] on div "DAYS OF LIGHT MLC Song Code : DB6GT6 ISWC : Writers ( 2 ) [PERSON_NAME], [PERSO…" at bounding box center [595, 452] width 672 height 75
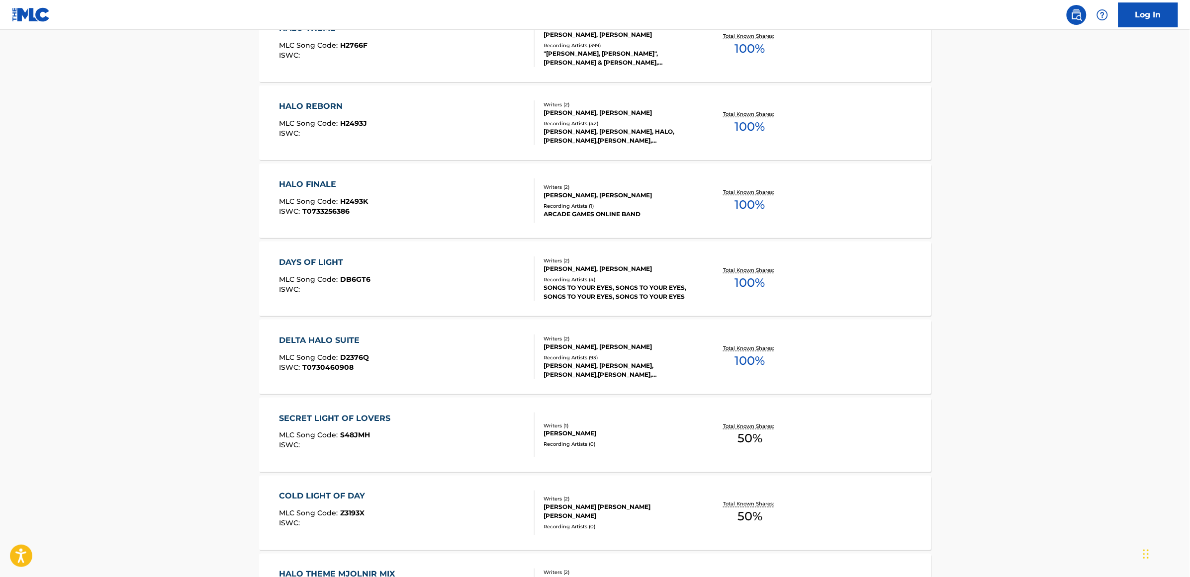
scroll to position [373, 0]
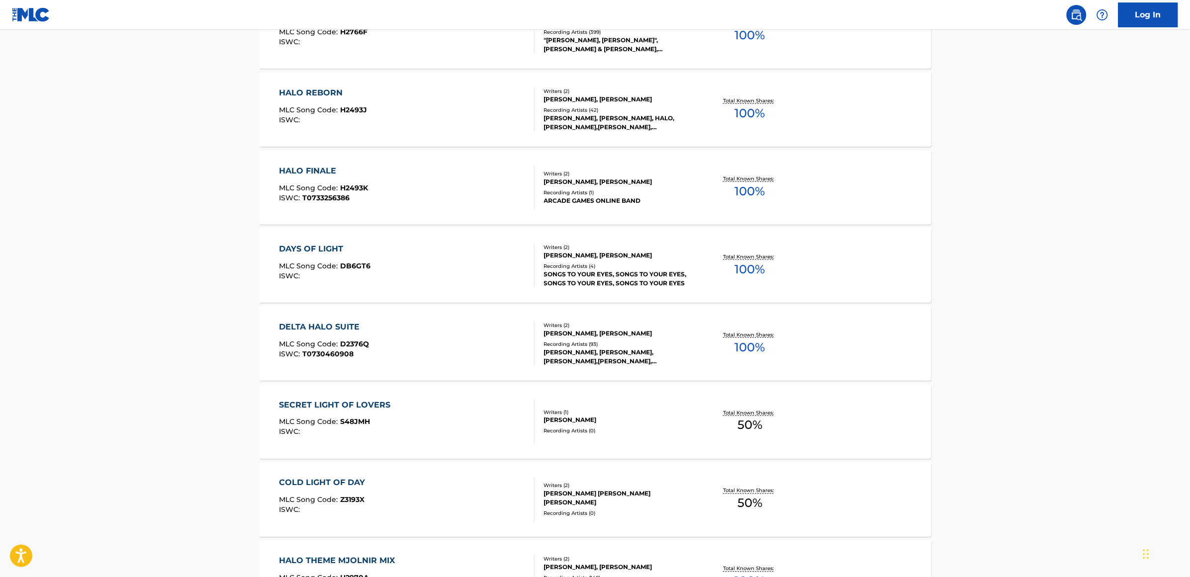
click at [306, 324] on div "DELTA HALO SUITE" at bounding box center [324, 327] width 90 height 12
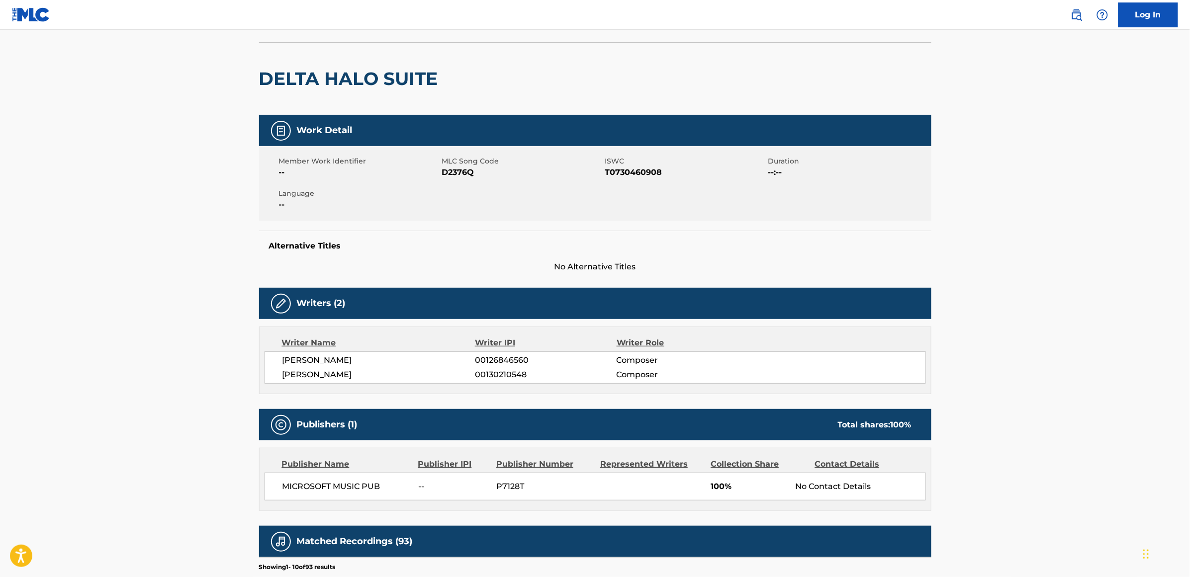
scroll to position [187, 0]
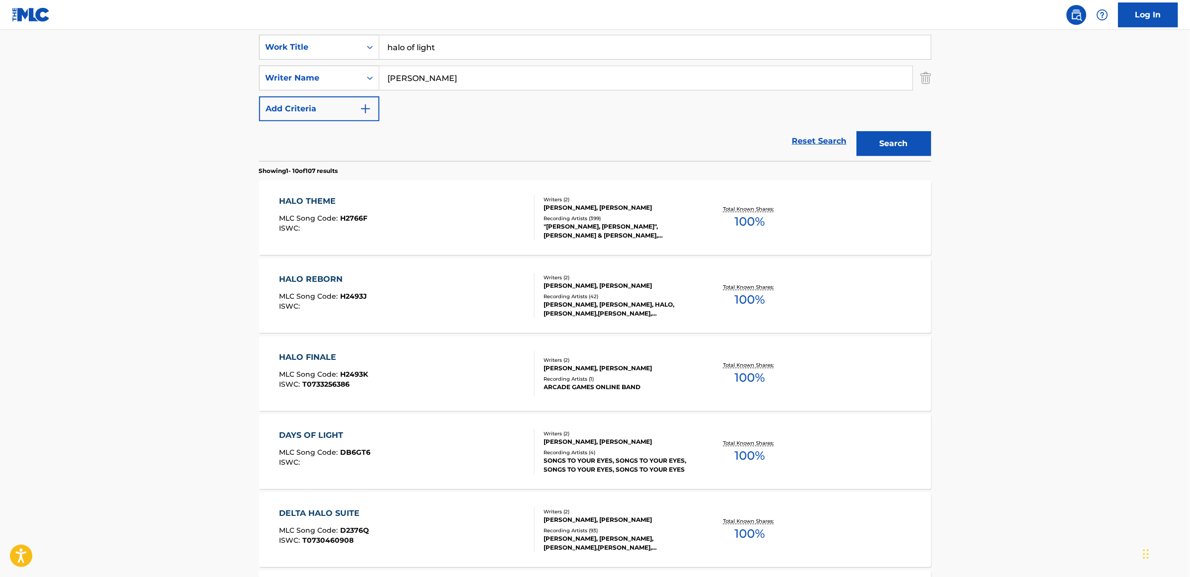
scroll to position [430, 0]
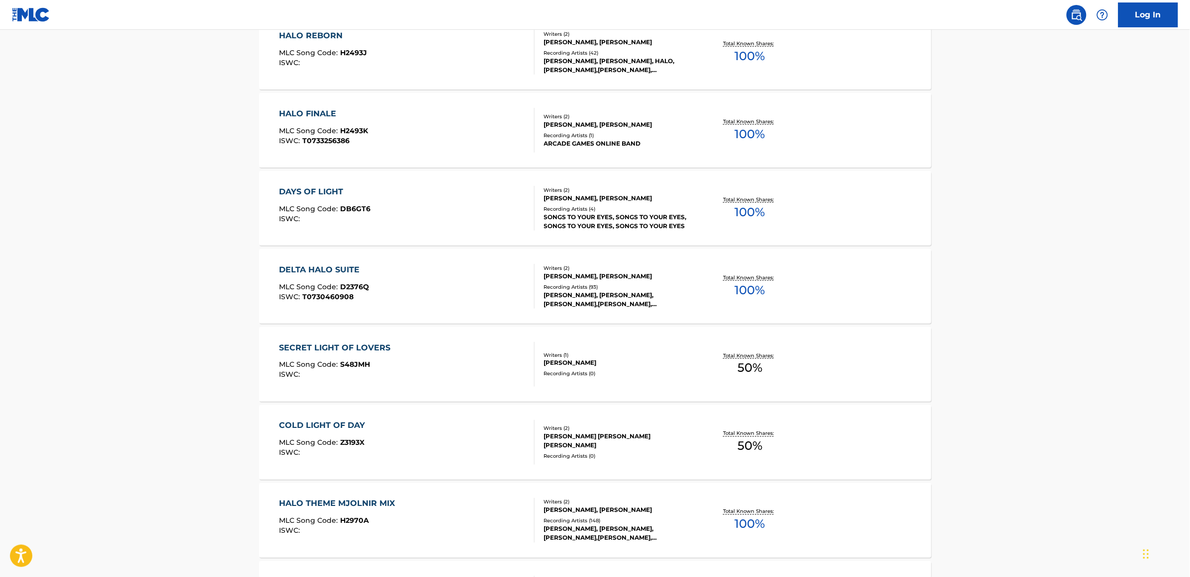
click at [346, 506] on div "HALO THEME MJOLNIR MIX" at bounding box center [339, 504] width 121 height 12
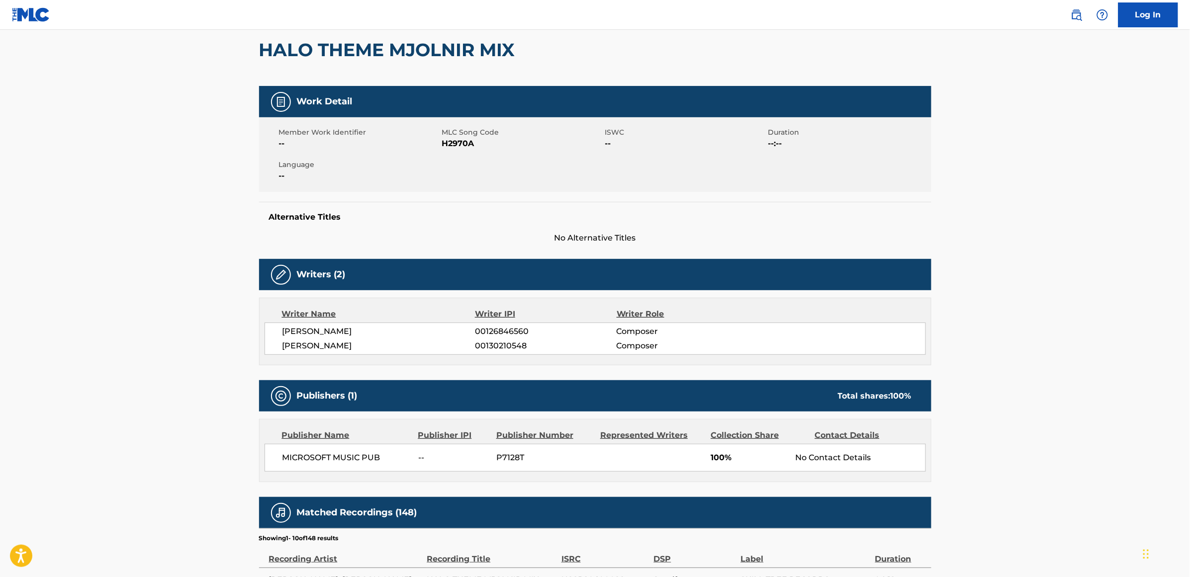
scroll to position [187, 0]
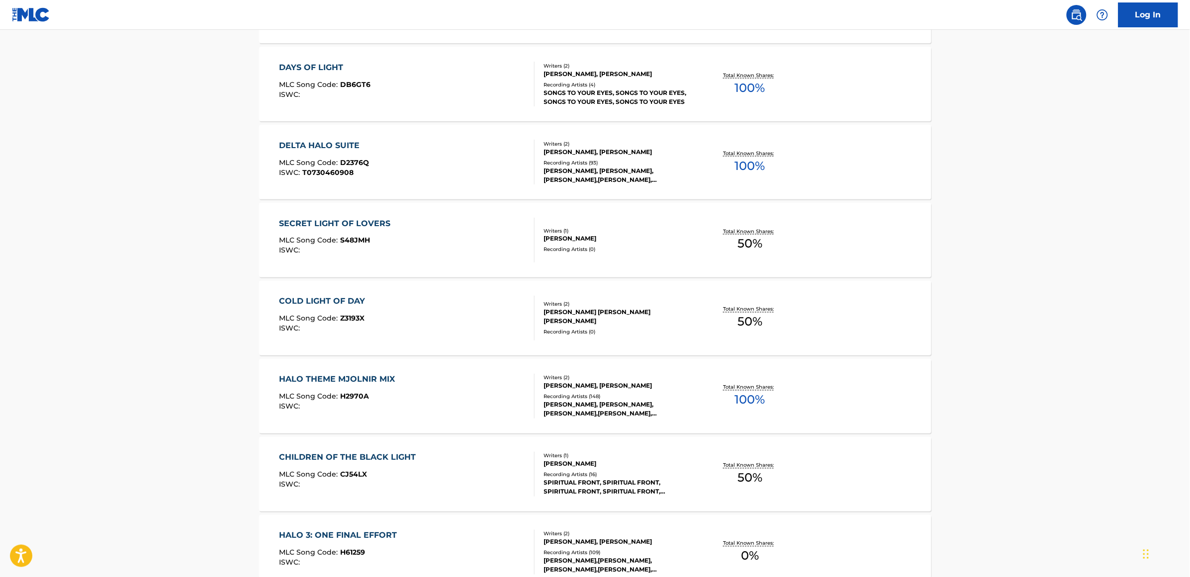
scroll to position [670, 0]
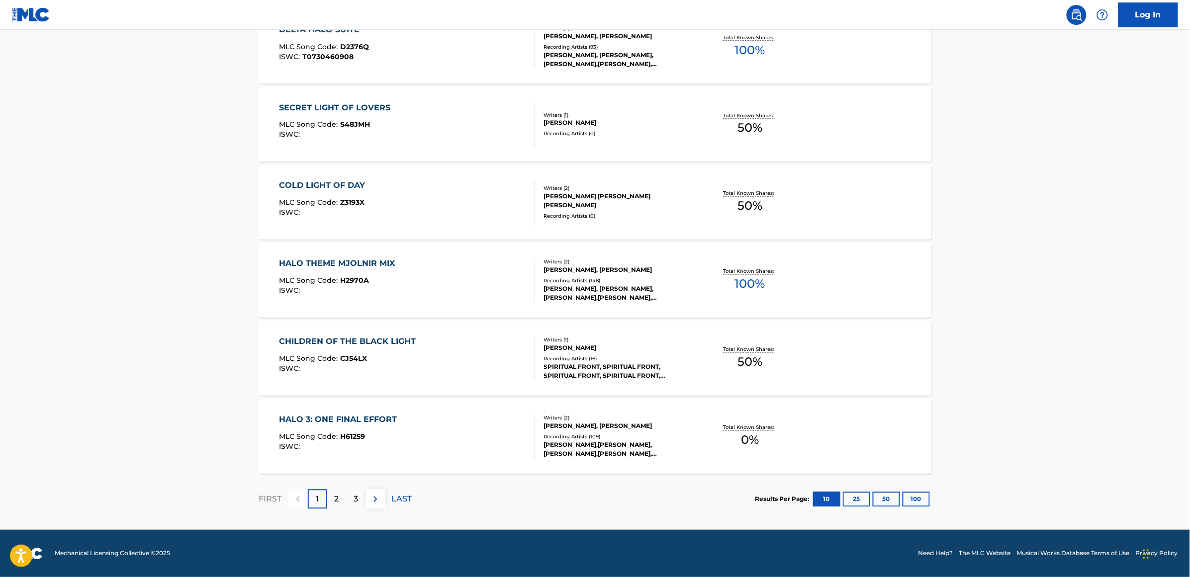
click at [334, 421] on div "HALO 3: ONE FINAL EFFORT" at bounding box center [340, 420] width 123 height 12
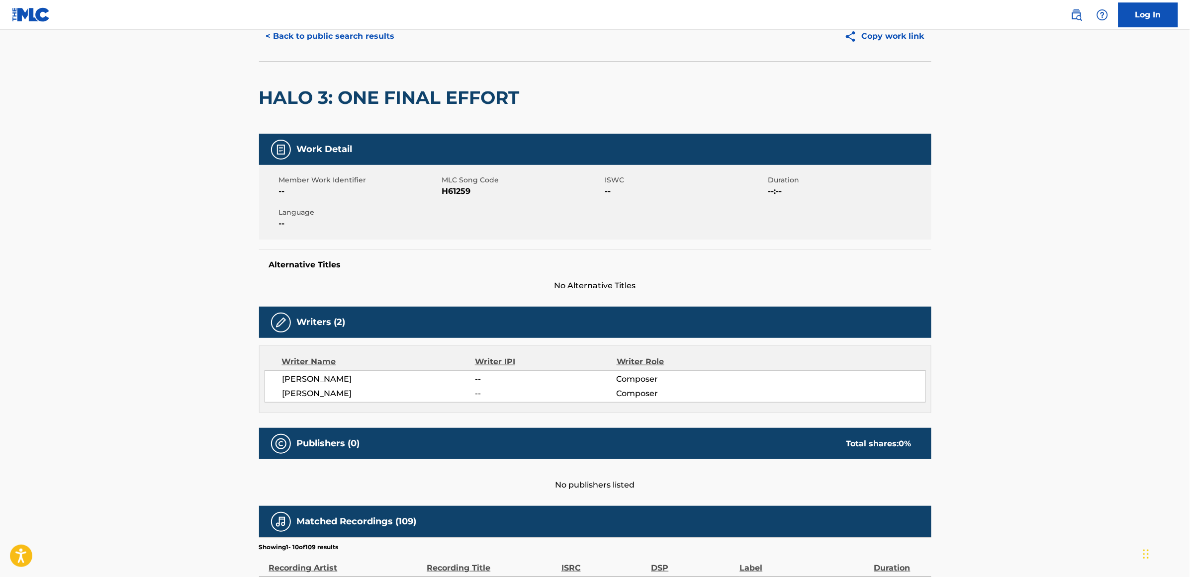
scroll to position [62, 0]
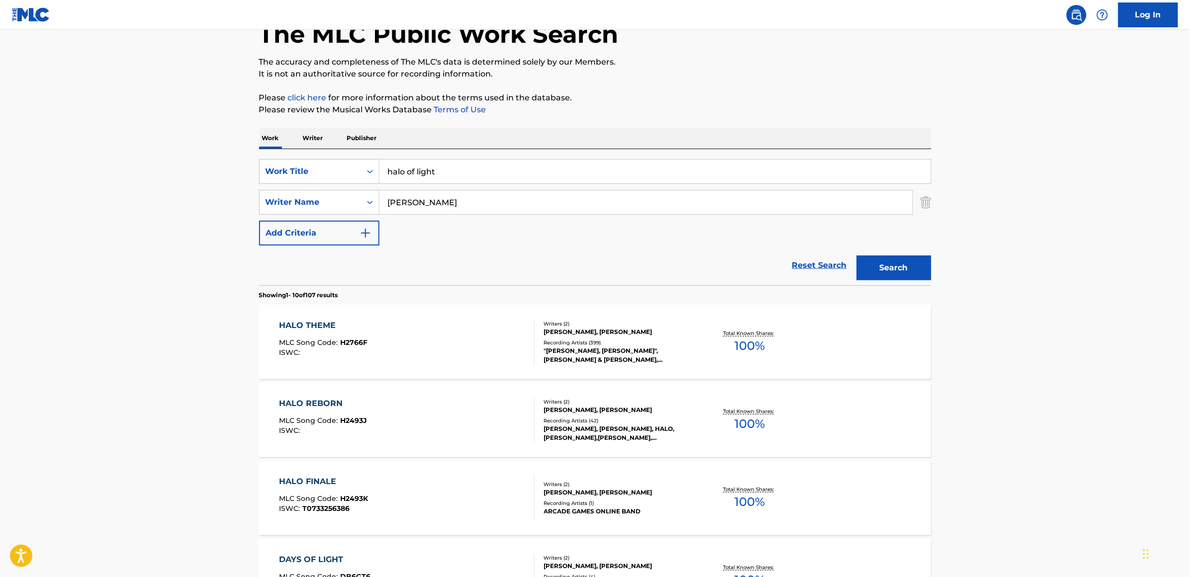
scroll to position [670, 0]
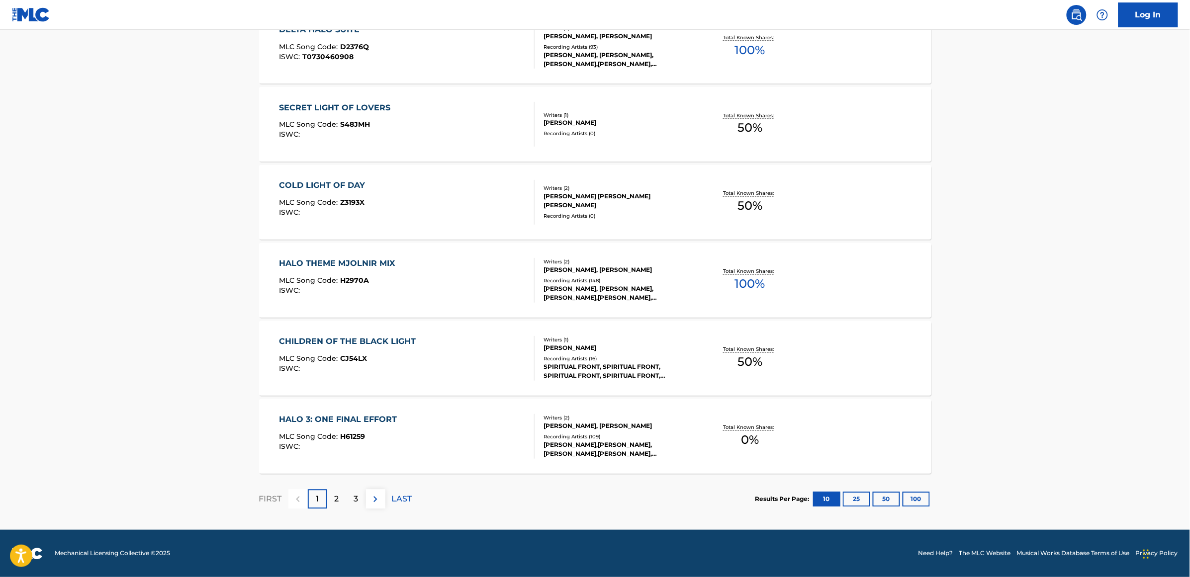
click at [339, 498] on div "2" at bounding box center [336, 499] width 19 height 19
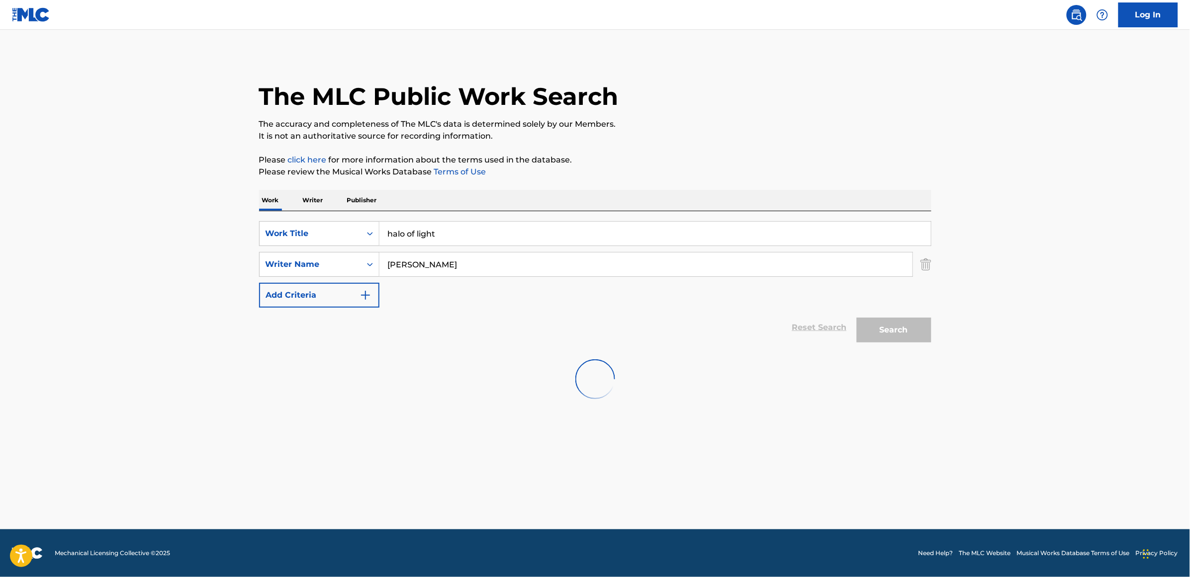
scroll to position [0, 0]
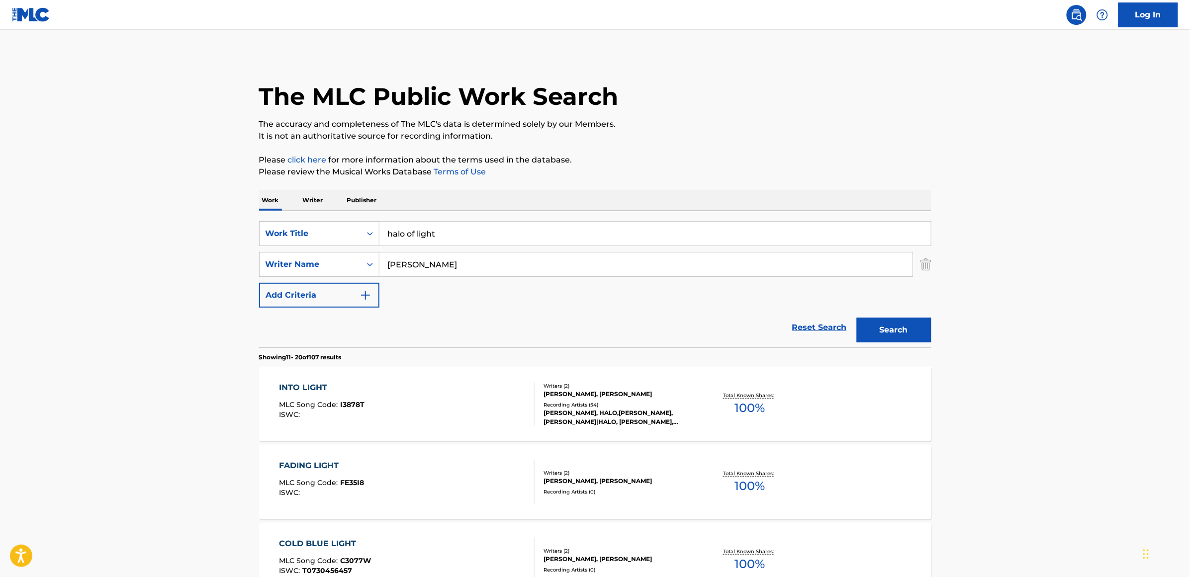
click at [308, 384] on div "INTO LIGHT" at bounding box center [322, 388] width 86 height 12
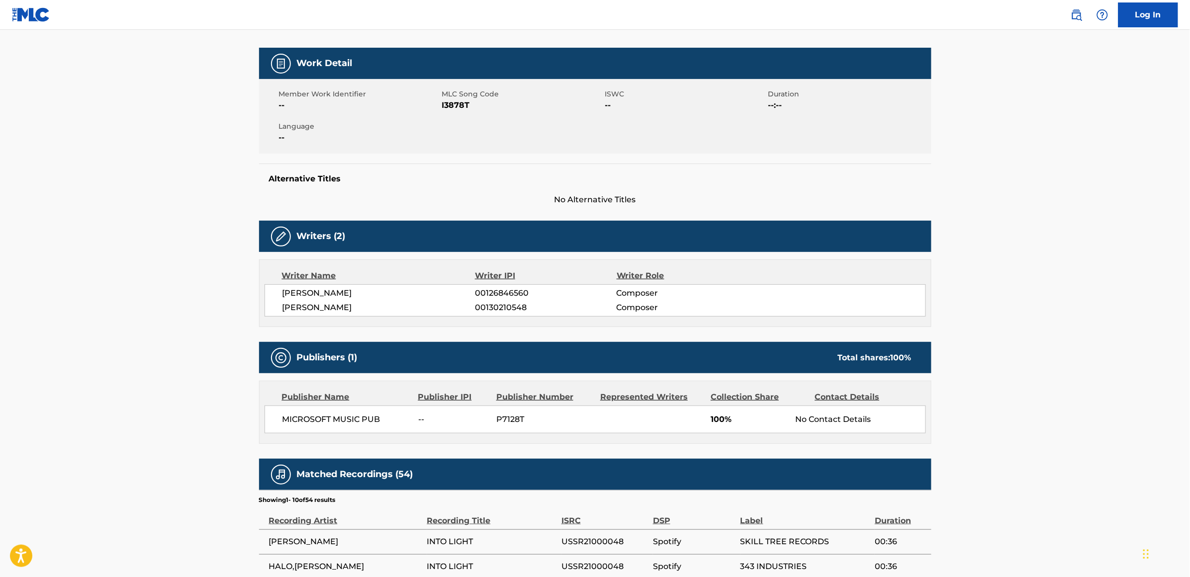
scroll to position [187, 0]
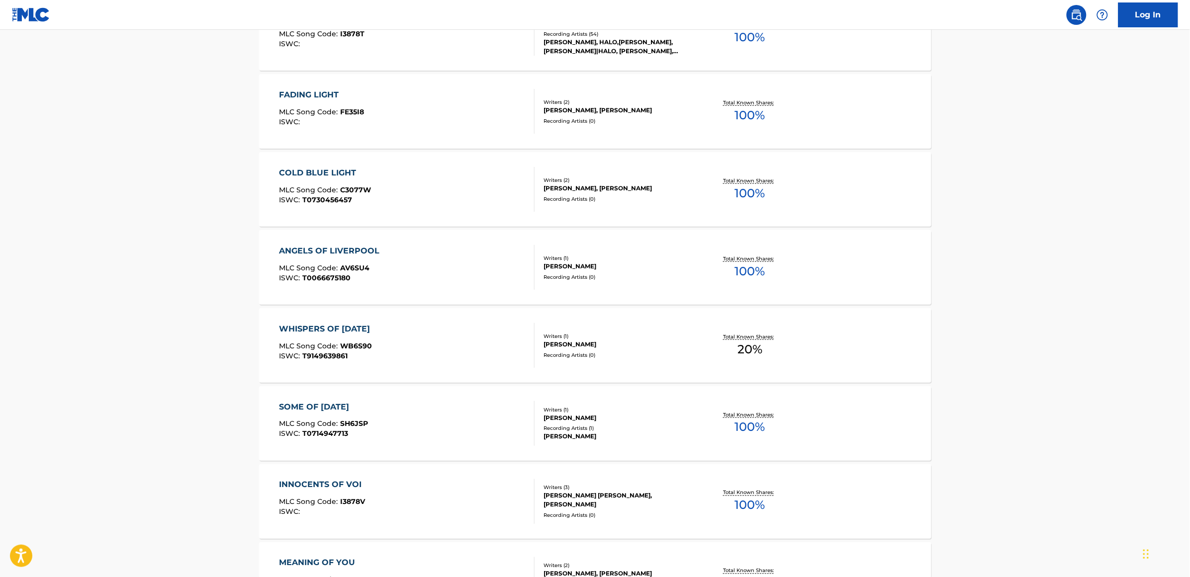
scroll to position [373, 0]
click at [313, 477] on div "INNOCENTS OF VOI" at bounding box center [323, 483] width 88 height 12
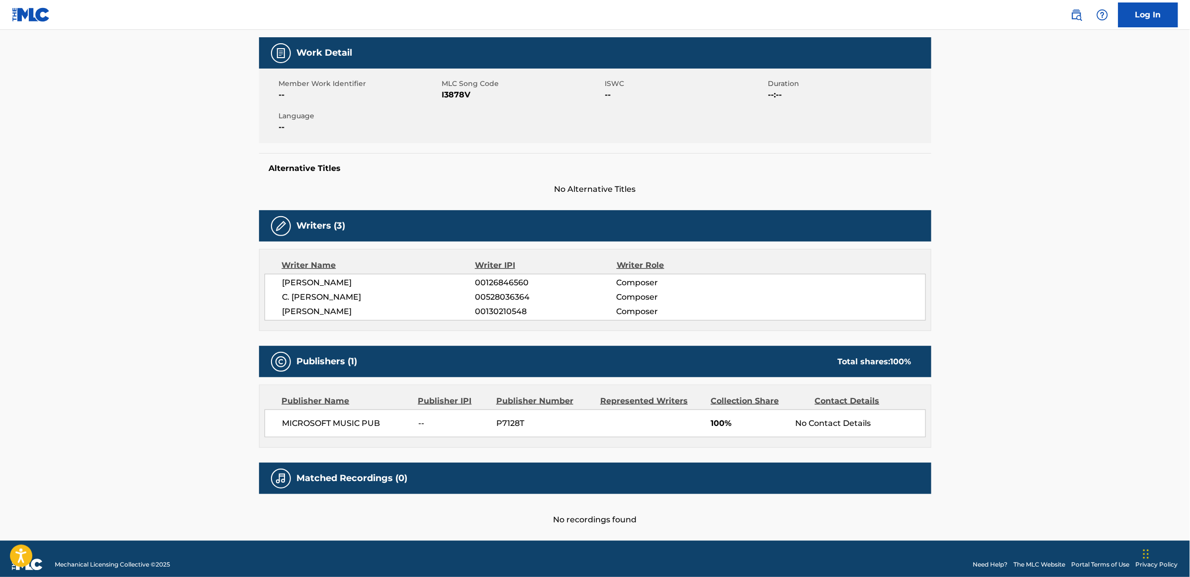
scroll to position [152, 0]
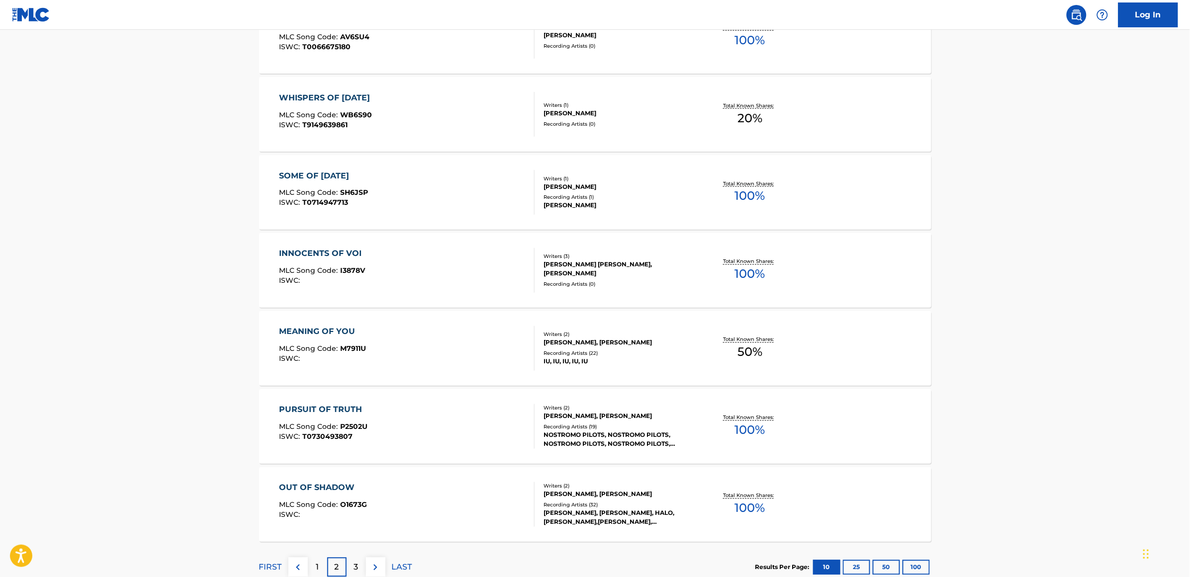
scroll to position [617, 0]
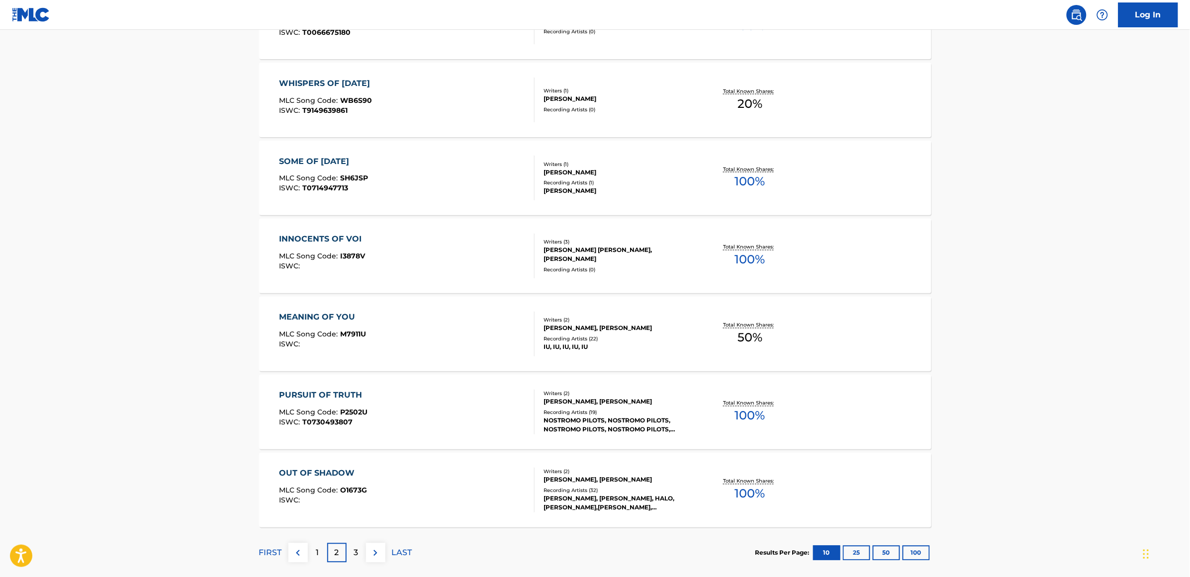
click at [319, 470] on div "OUT OF SHADOW" at bounding box center [323, 474] width 88 height 12
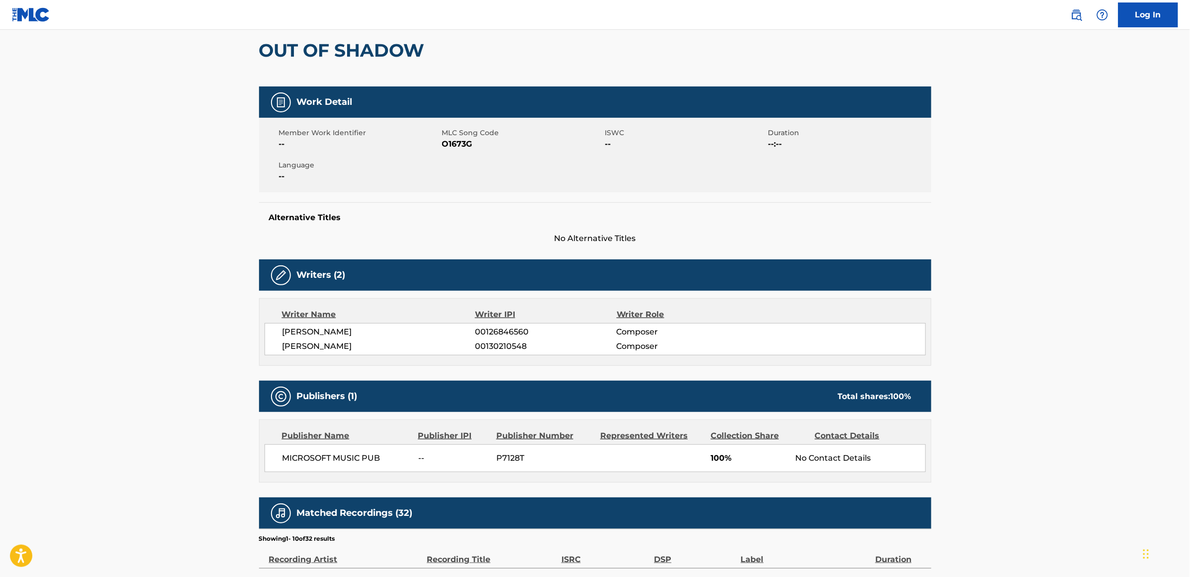
scroll to position [187, 0]
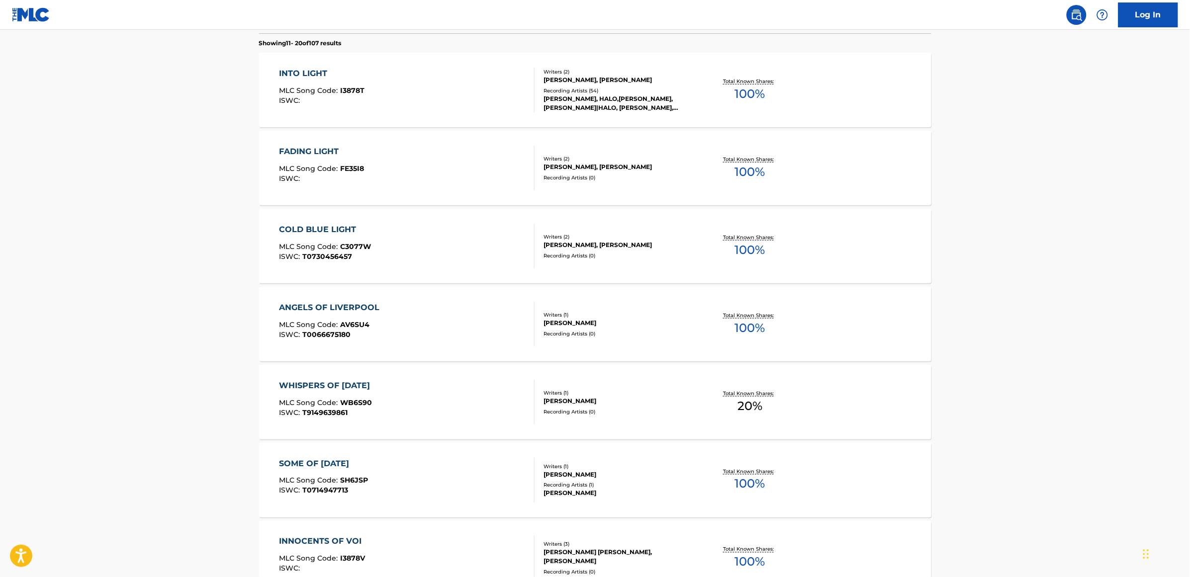
scroll to position [173, 0]
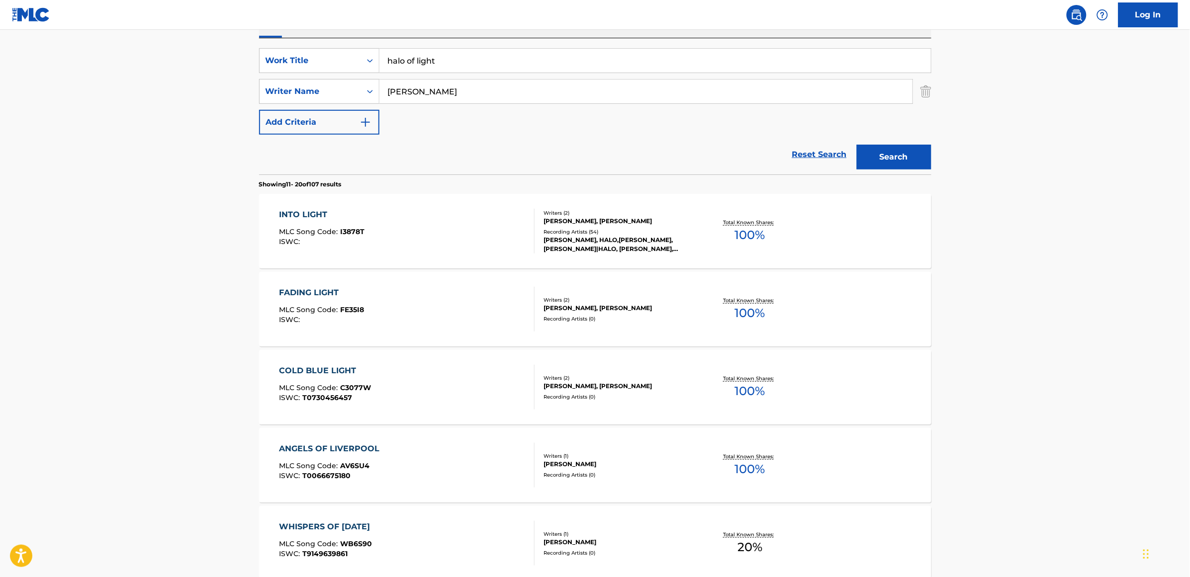
click at [307, 210] on div "INTO LIGHT" at bounding box center [322, 215] width 86 height 12
drag, startPoint x: 444, startPoint y: 61, endPoint x: 358, endPoint y: 60, distance: 86.0
click at [358, 60] on div "SearchWithCriteria11cff4b6-d173-4c8a-95a1-df4f2153eaf8 Work Title halo of light" at bounding box center [595, 60] width 672 height 25
type input "one final effort"
click at [439, 76] on div "one final effort" at bounding box center [654, 83] width 551 height 18
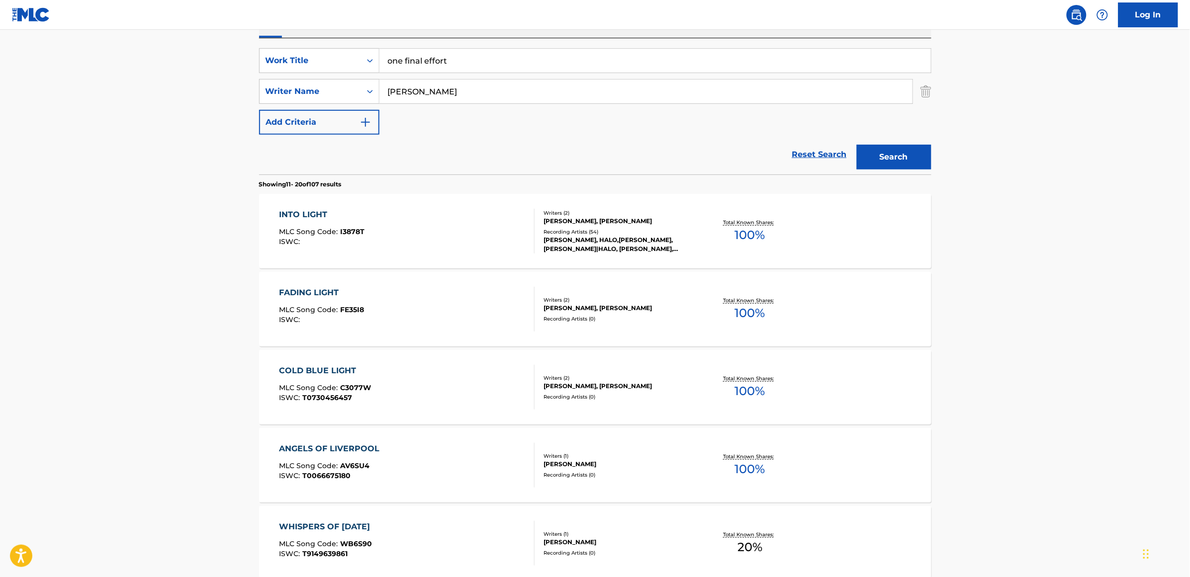
click at [904, 155] on button "Search" at bounding box center [894, 157] width 75 height 25
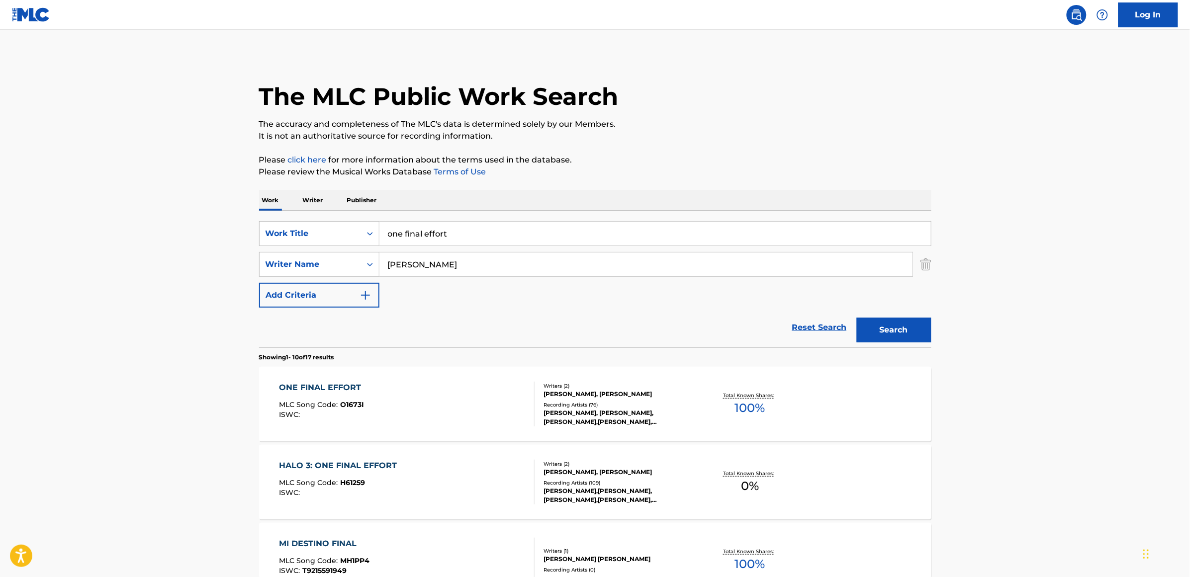
click at [340, 383] on div "ONE FINAL EFFORT" at bounding box center [322, 388] width 87 height 12
click at [418, 396] on div "ONE FINAL EFFORT MLC Song Code : O1673I ISWC :" at bounding box center [407, 404] width 256 height 45
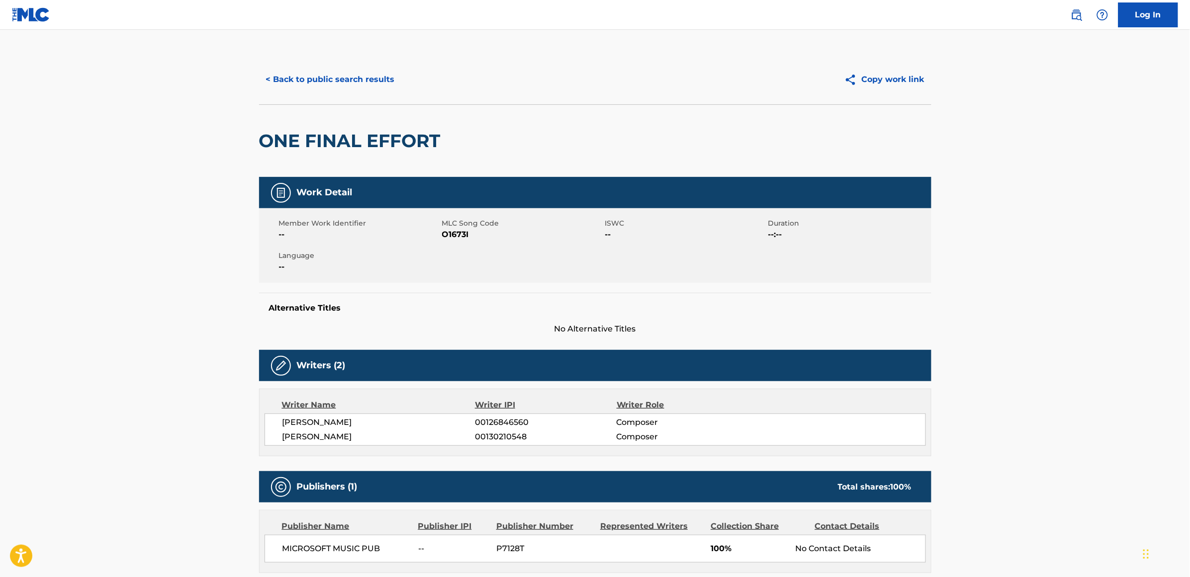
click at [306, 78] on button "< Back to public search results" at bounding box center [330, 79] width 143 height 25
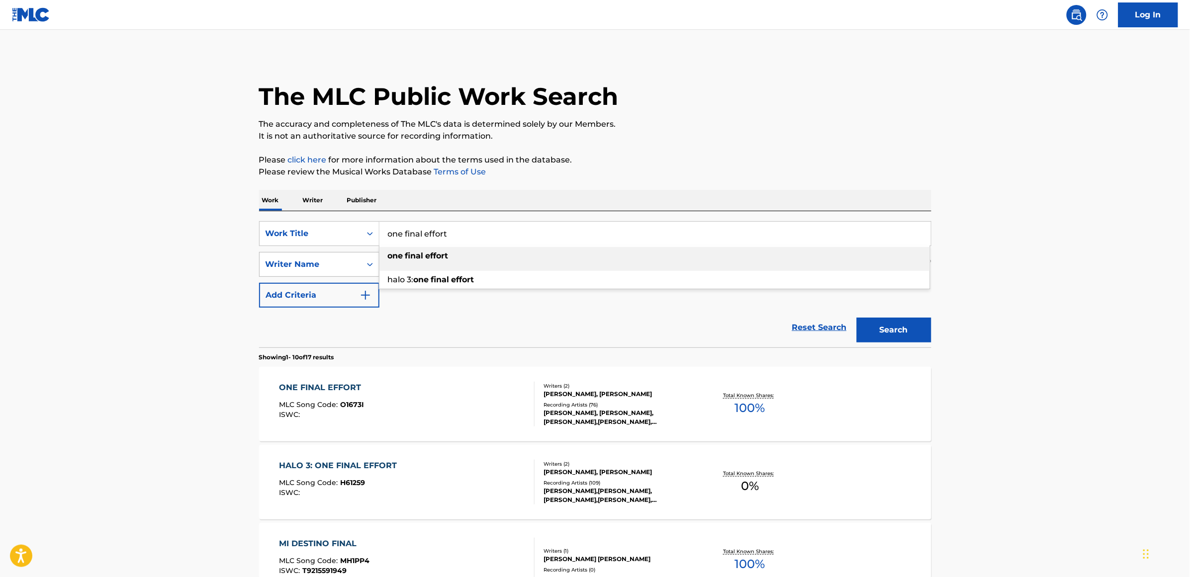
drag, startPoint x: 448, startPoint y: 239, endPoint x: 316, endPoint y: 253, distance: 132.5
click at [316, 253] on div "SearchWithCriteria11cff4b6-d173-4c8a-95a1-df4f2153eaf8 Work Title one final eff…" at bounding box center [595, 264] width 672 height 87
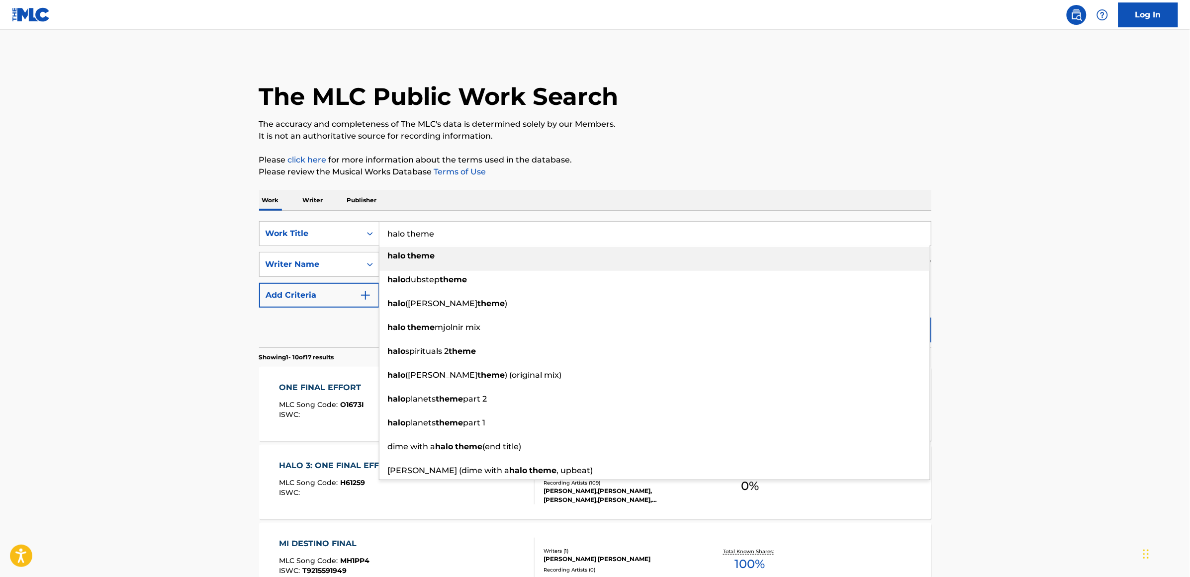
type input "halo theme"
click at [427, 255] on strong "theme" at bounding box center [421, 255] width 27 height 9
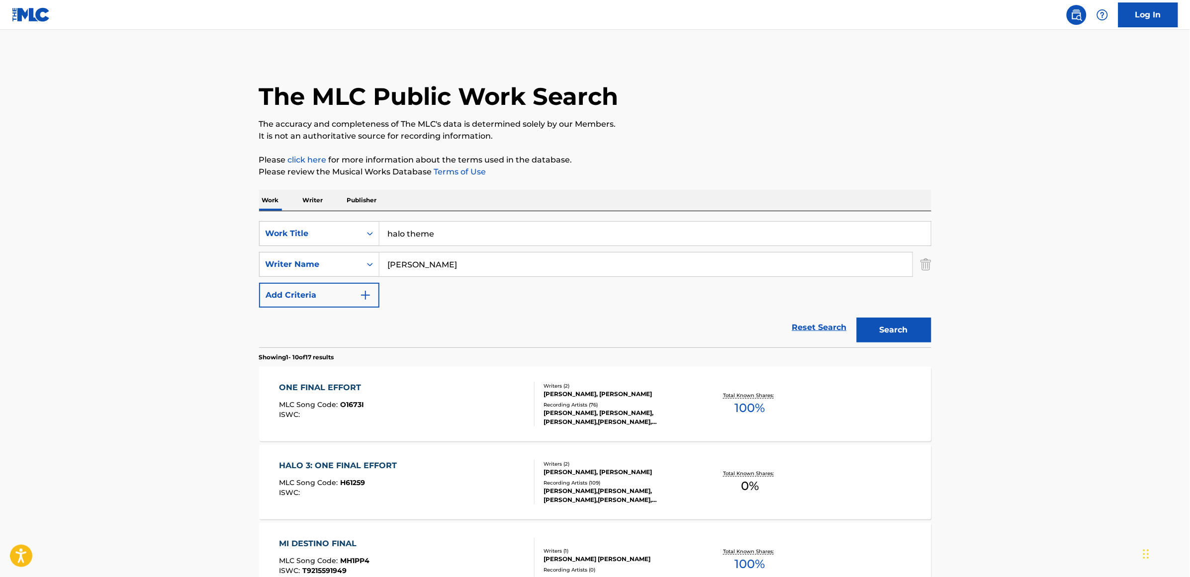
click at [886, 320] on button "Search" at bounding box center [894, 330] width 75 height 25
click at [318, 386] on div "HALO THEME" at bounding box center [323, 388] width 89 height 12
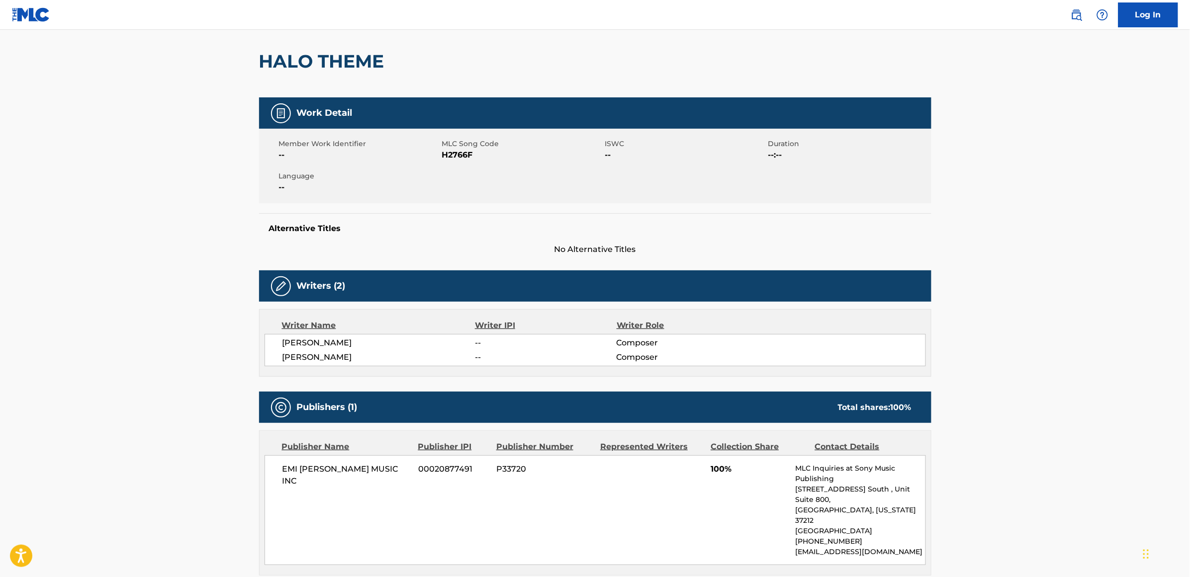
scroll to position [249, 0]
